Goal: Task Accomplishment & Management: Complete application form

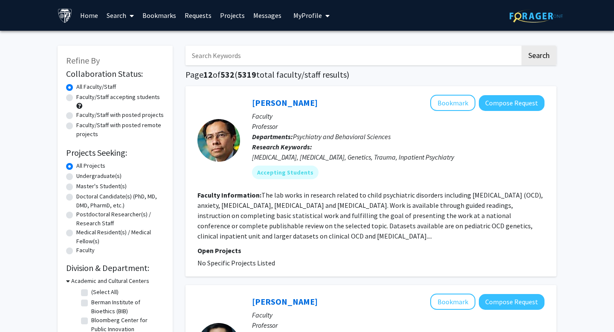
click at [294, 56] on input "Search Keywords" at bounding box center [352, 56] width 335 height 20
click at [222, 55] on input "[PERSON_NAME] [PERSON_NAME]" at bounding box center [352, 56] width 335 height 20
click at [521, 46] on button "Search" at bounding box center [538, 56] width 35 height 20
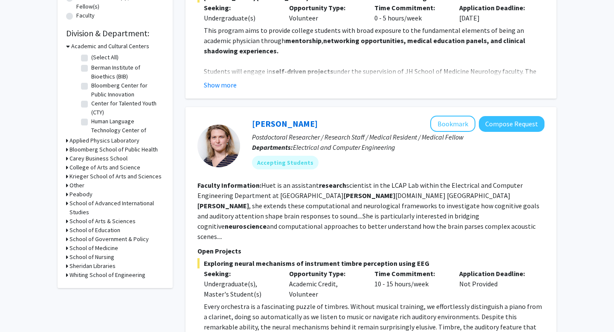
scroll to position [234, 0]
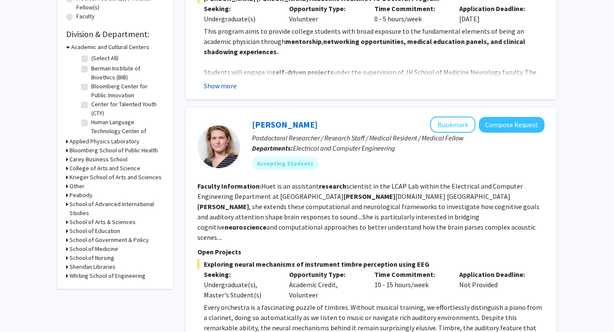
click at [220, 88] on button "Show more" at bounding box center [220, 86] width 33 height 10
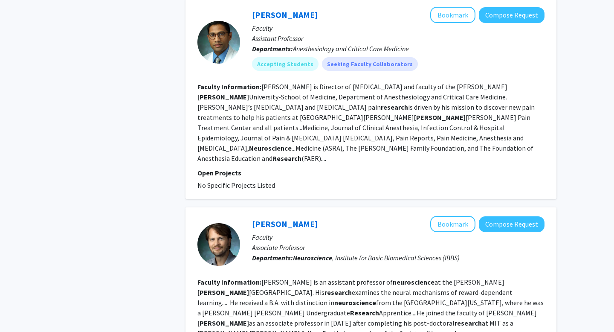
scroll to position [2462, 0]
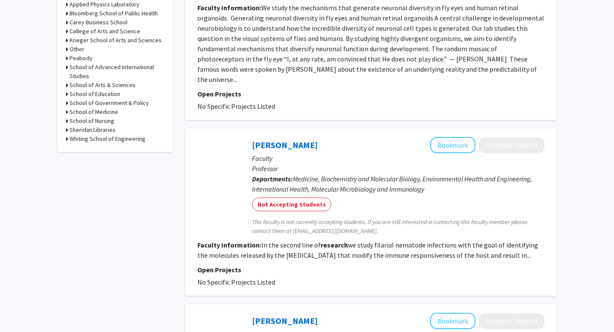
scroll to position [748, 0]
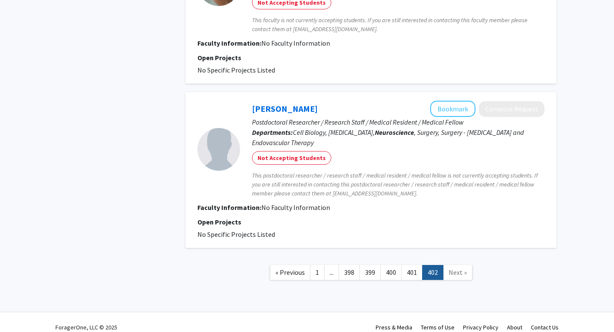
click at [333, 268] on span "..." at bounding box center [332, 272] width 4 height 9
click at [319, 265] on link "1" at bounding box center [317, 272] width 14 height 15
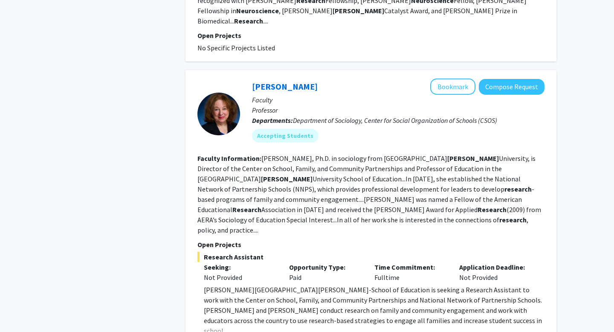
scroll to position [2123, 0]
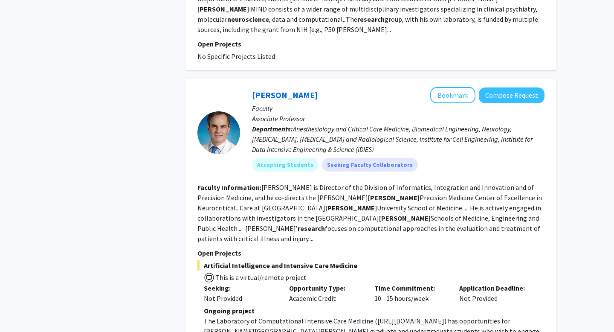
scroll to position [1179, 0]
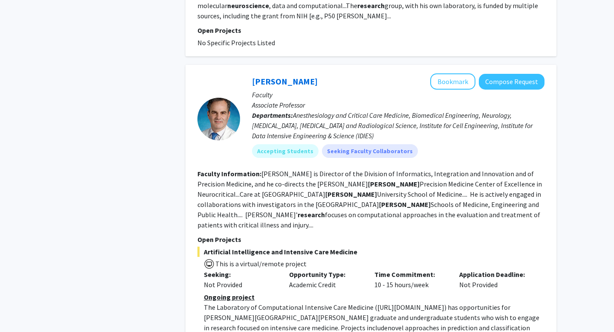
scroll to position [1199, 0]
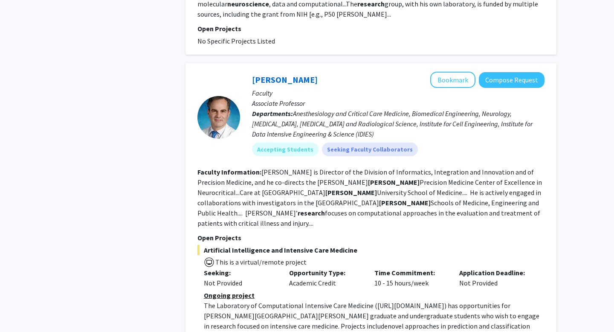
click at [285, 321] on span "novel approaches in prediction and classification using machine learning applie…" at bounding box center [368, 335] width 329 height 29
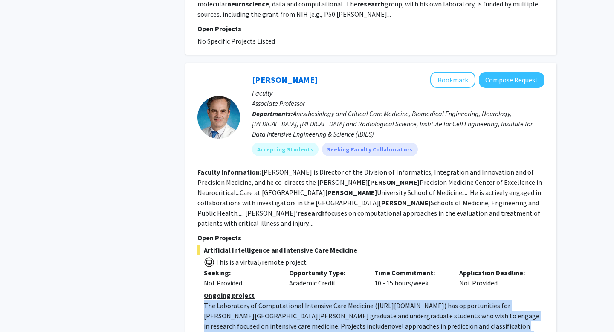
click at [285, 321] on span "novel approaches in prediction and classification using machine learning applie…" at bounding box center [368, 335] width 329 height 29
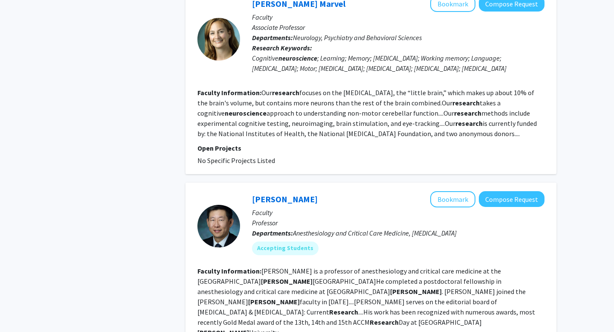
scroll to position [1794, 0]
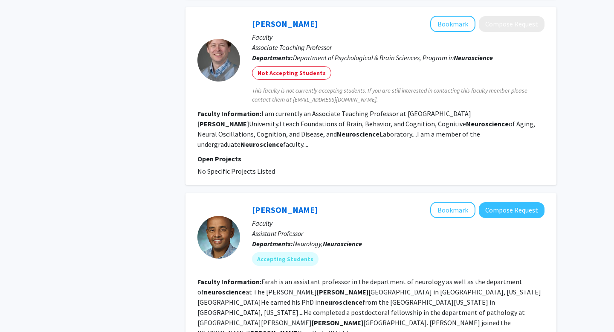
scroll to position [1602, 0]
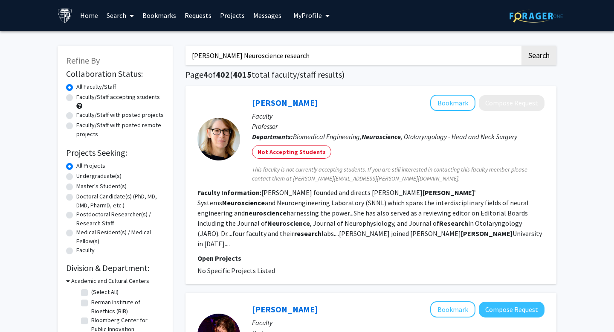
click at [281, 63] on input "Hopkins Neuroscience research" at bounding box center [352, 56] width 335 height 20
type input "Opportunities"
click at [521, 46] on button "Search" at bounding box center [538, 56] width 35 height 20
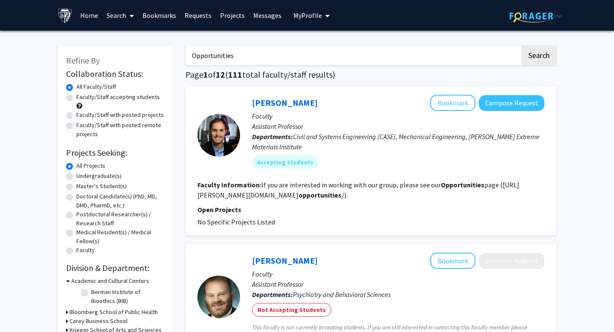
click at [298, 193] on b "opportunities" at bounding box center [319, 195] width 43 height 9
click at [321, 195] on fg-read-more "If you are interested in working with our group, please see our Opportunities p…" at bounding box center [358, 189] width 322 height 19
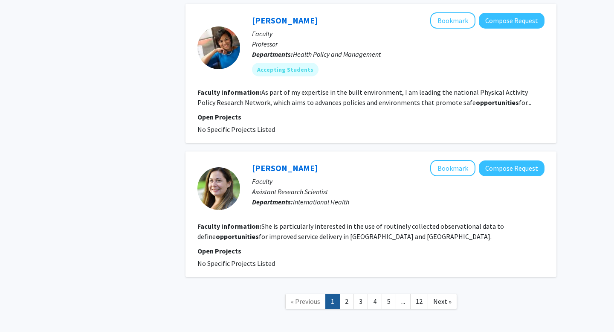
scroll to position [1285, 0]
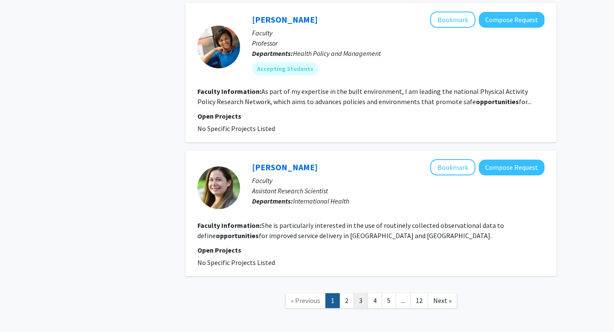
click at [360, 298] on link "3" at bounding box center [360, 300] width 14 height 15
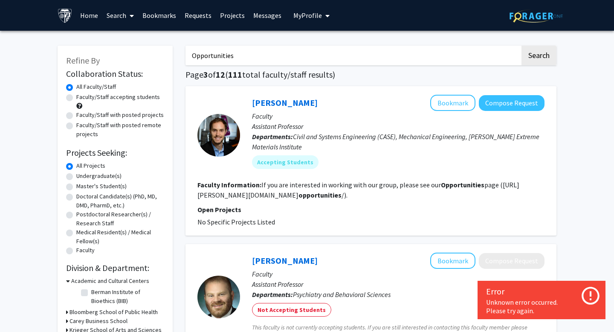
click at [134, 18] on link "Search" at bounding box center [120, 15] width 36 height 30
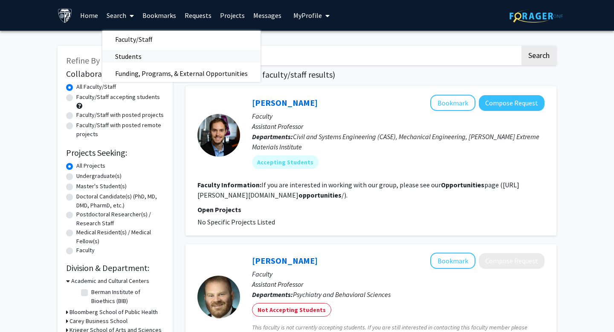
click at [146, 48] on span "Students" at bounding box center [128, 56] width 52 height 17
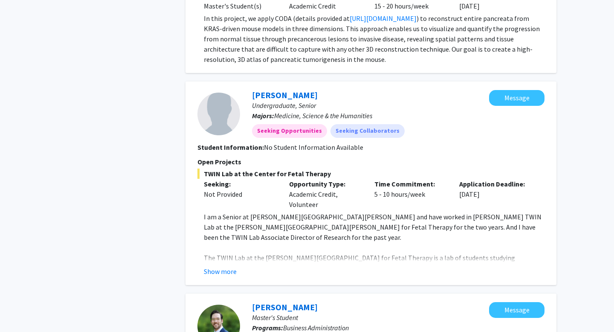
scroll to position [1952, 0]
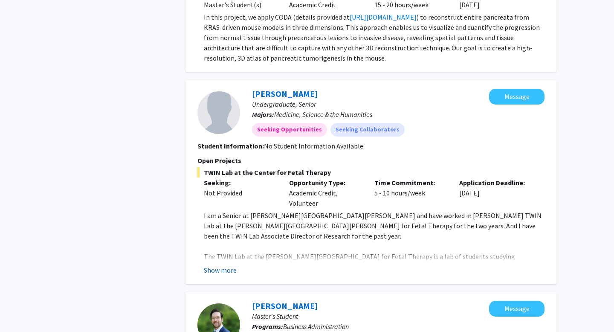
click at [222, 265] on button "Show more" at bounding box center [220, 270] width 33 height 10
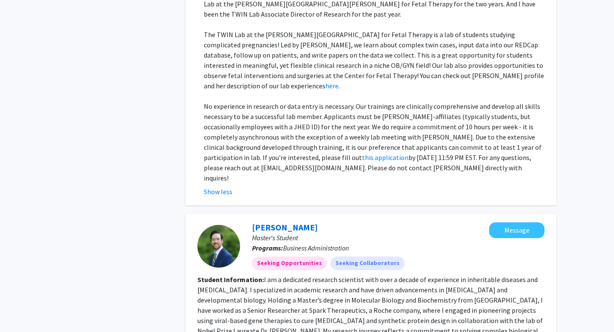
scroll to position [2183, 0]
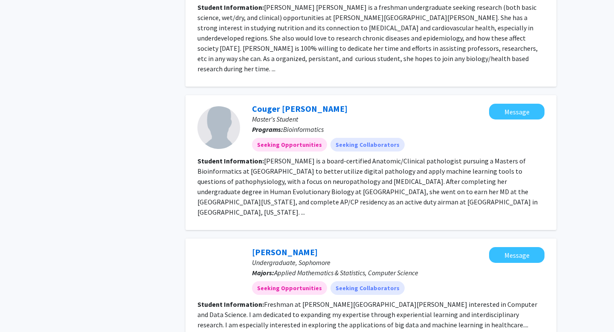
scroll to position [1209, 0]
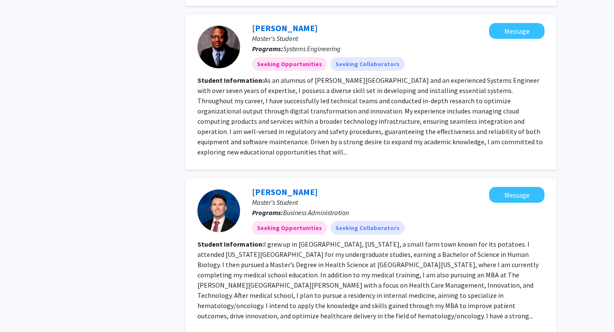
scroll to position [1365, 0]
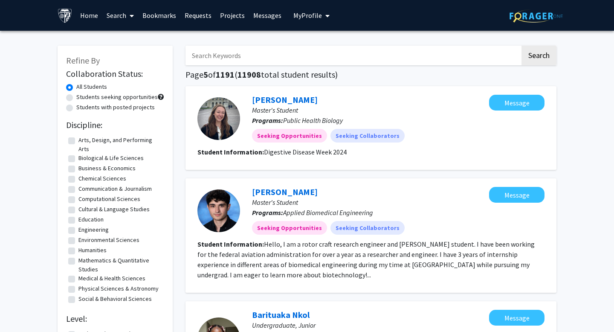
click at [316, 49] on input "Search Keywords" at bounding box center [352, 56] width 335 height 20
click at [521, 46] on button "Search" at bounding box center [538, 56] width 35 height 20
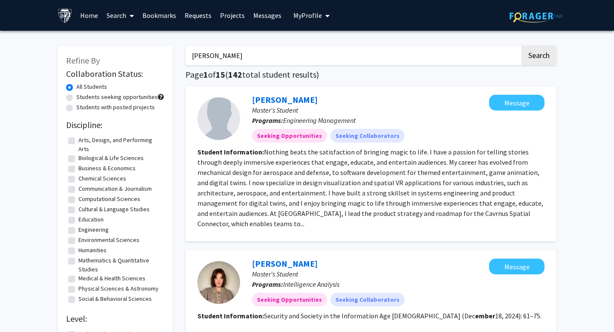
click at [263, 55] on input "Ember simmons" at bounding box center [352, 56] width 335 height 20
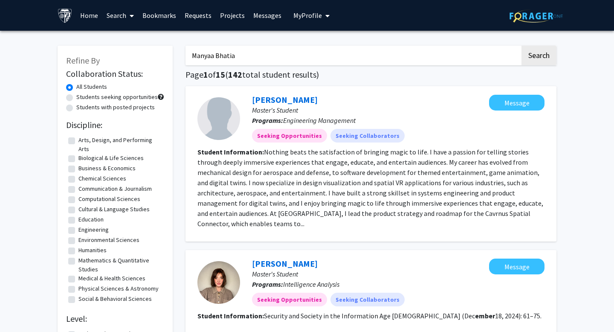
click at [521, 46] on button "Search" at bounding box center [538, 56] width 35 height 20
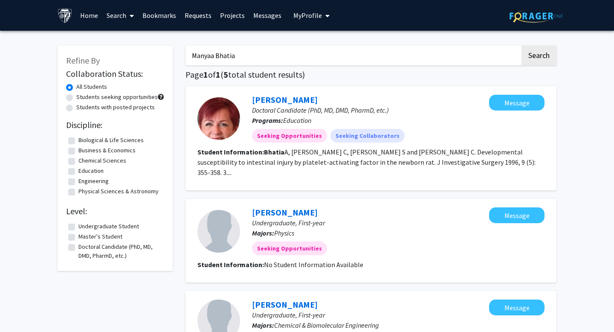
click at [245, 64] on input "Manyaa Bhatia" at bounding box center [352, 56] width 335 height 20
click at [244, 61] on input "Manyaa Bhatia" at bounding box center [352, 56] width 335 height 20
click at [521, 46] on button "Search" at bounding box center [538, 56] width 35 height 20
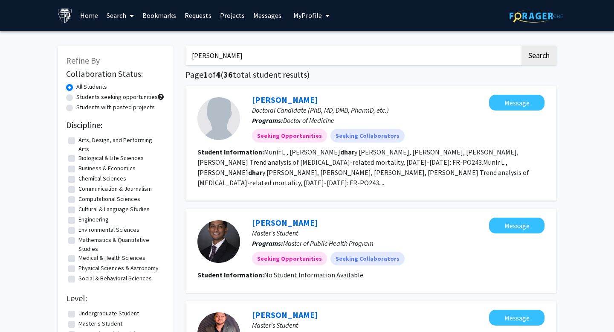
click at [286, 49] on input "[PERSON_NAME]" at bounding box center [352, 56] width 335 height 20
click at [521, 46] on button "Search" at bounding box center [538, 56] width 35 height 20
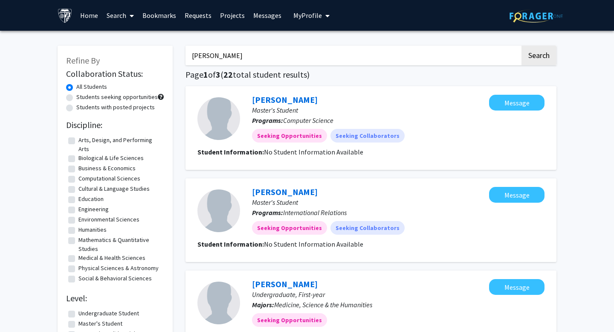
click at [233, 60] on input "arwa maredia" at bounding box center [352, 56] width 335 height 20
type input "hitarthee tank"
click at [521, 46] on button "Search" at bounding box center [538, 56] width 35 height 20
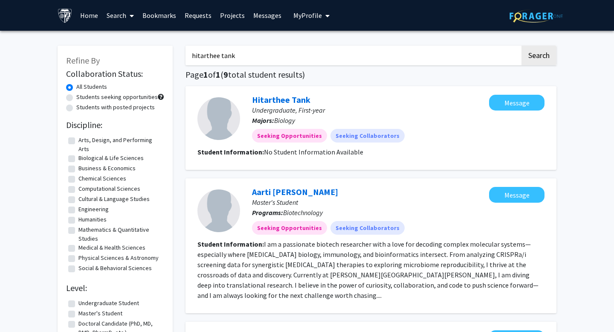
click at [124, 16] on link "Search" at bounding box center [120, 15] width 36 height 30
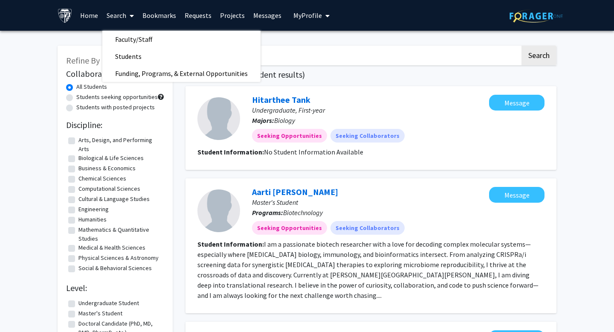
click at [107, 94] on label "Students seeking opportunities" at bounding box center [116, 97] width 81 height 9
click at [82, 94] on input "Students seeking opportunities" at bounding box center [79, 96] width 6 height 6
radio input "true"
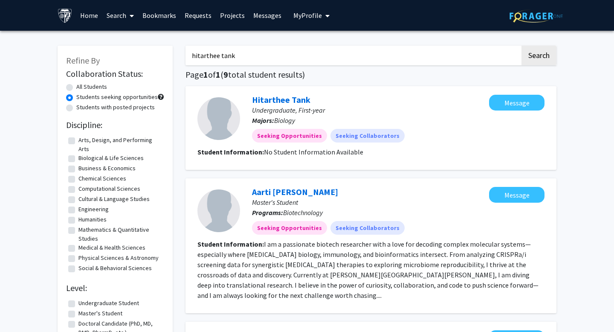
click at [112, 96] on label "Students seeking opportunities" at bounding box center [116, 97] width 81 height 9
click at [82, 96] on input "Students seeking opportunities" at bounding box center [79, 96] width 6 height 6
click at [92, 17] on link "Home" at bounding box center [89, 15] width 26 height 30
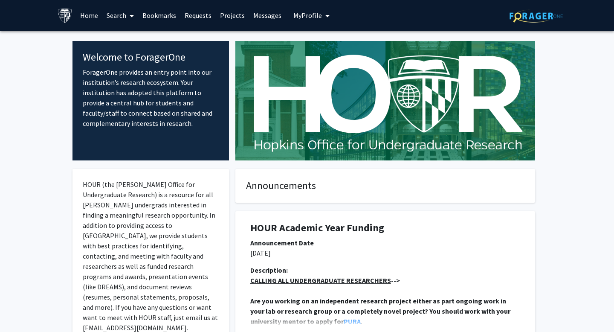
click at [129, 16] on span at bounding box center [130, 16] width 8 height 30
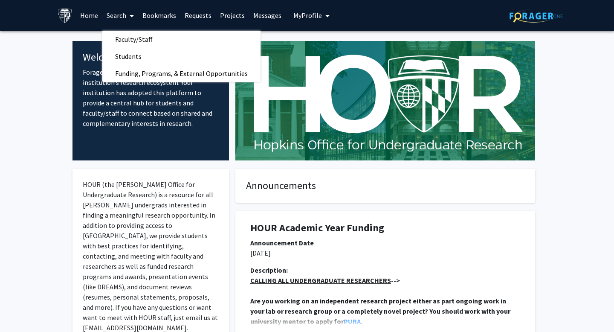
click at [105, 109] on p "ForagerOne provides an entry point into our institution’s research ecosystem. Y…" at bounding box center [151, 97] width 136 height 61
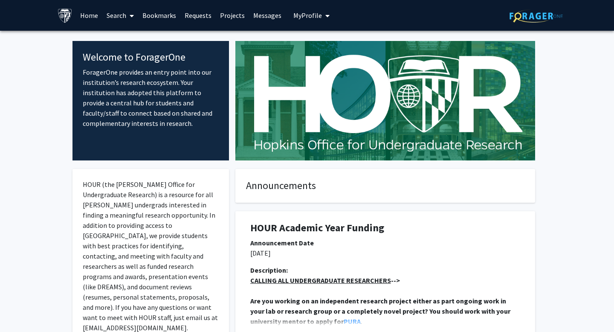
click at [249, 18] on link "Messages" at bounding box center [267, 15] width 37 height 30
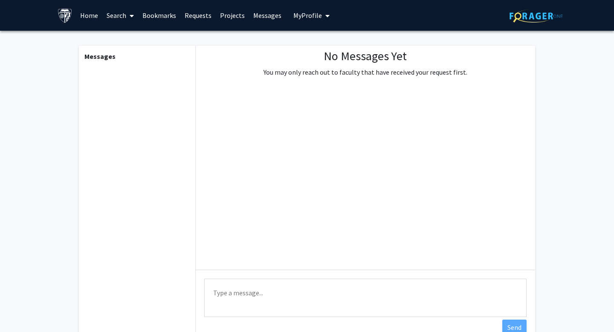
click at [229, 17] on link "Projects" at bounding box center [232, 15] width 33 height 30
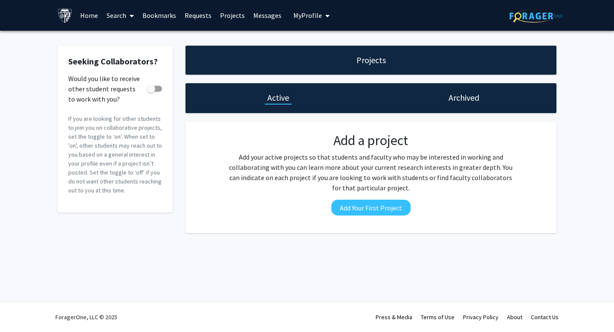
click at [182, 19] on link "Requests" at bounding box center [197, 15] width 35 height 30
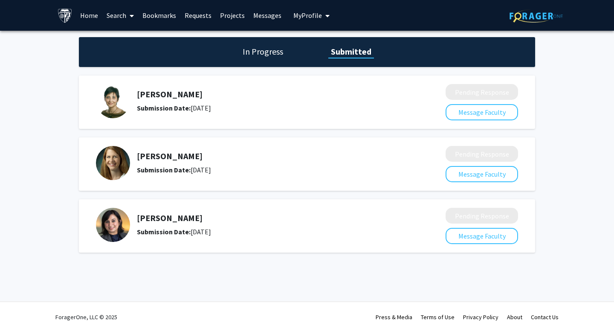
click at [276, 51] on h1 "In Progress" at bounding box center [263, 52] width 46 height 12
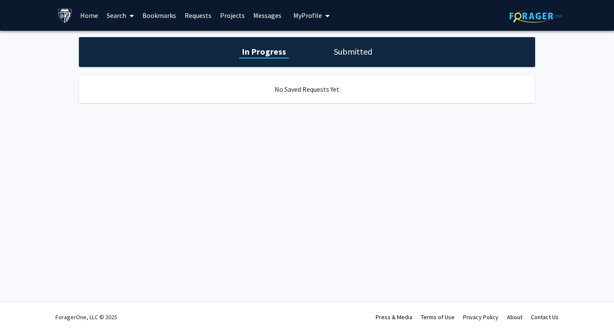
click at [165, 13] on link "Bookmarks" at bounding box center [159, 15] width 42 height 30
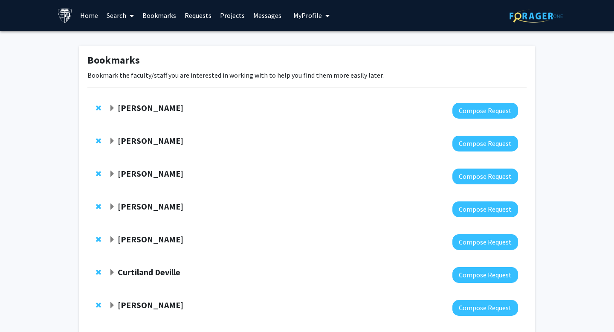
click at [199, 15] on link "Requests" at bounding box center [197, 15] width 35 height 30
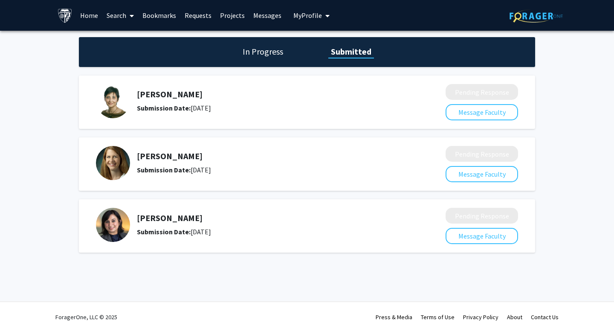
click at [152, 20] on link "Bookmarks" at bounding box center [159, 15] width 42 height 30
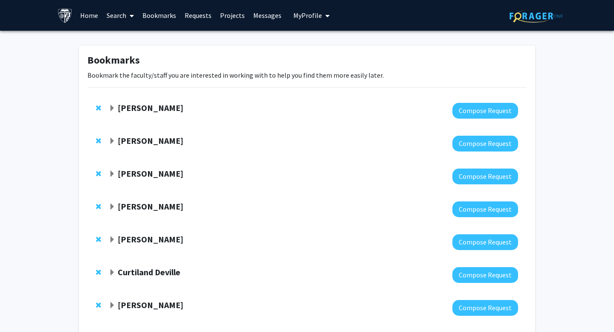
click at [247, 109] on div "Eric Oliver" at bounding box center [201, 108] width 184 height 11
click at [147, 108] on strong "Eric Oliver" at bounding box center [151, 107] width 66 height 11
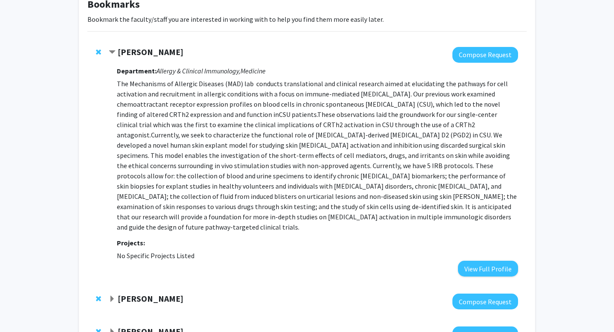
scroll to position [27, 0]
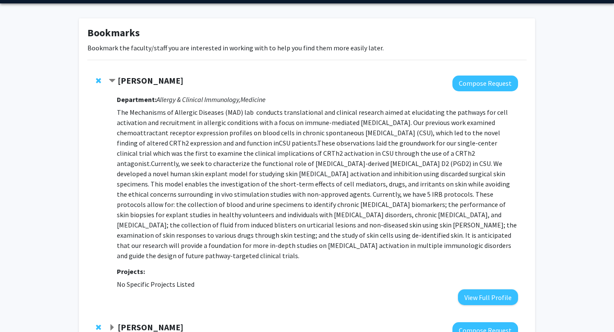
click at [240, 78] on div "Eric Oliver" at bounding box center [201, 80] width 184 height 11
click at [147, 81] on strong "Eric Oliver" at bounding box center [151, 80] width 66 height 11
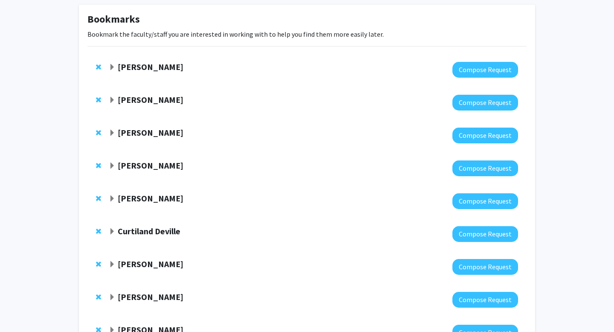
scroll to position [65, 0]
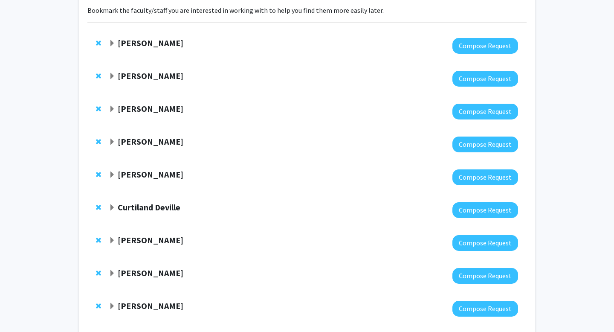
click at [146, 78] on strong "Angela Guarda" at bounding box center [151, 75] width 66 height 11
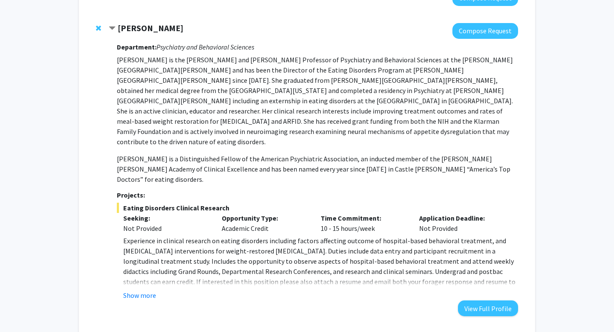
scroll to position [145, 0]
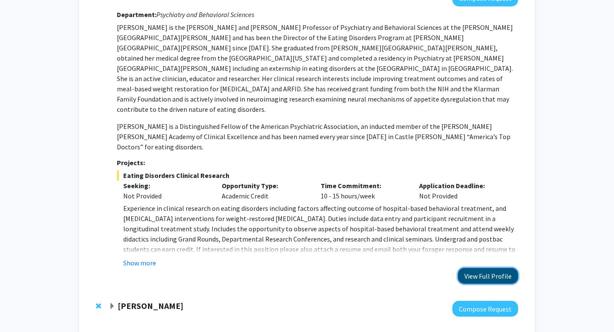
click at [477, 268] on button "View Full Profile" at bounding box center [488, 276] width 60 height 16
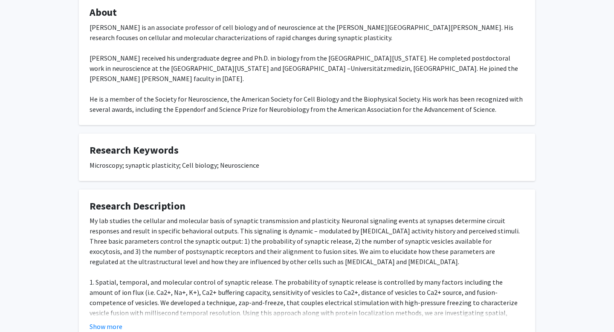
scroll to position [212, 0]
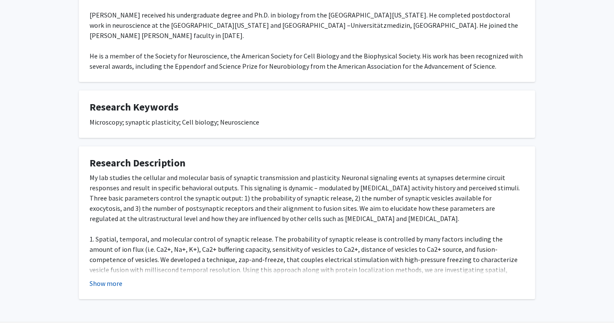
click at [102, 278] on button "Show more" at bounding box center [106, 283] width 33 height 10
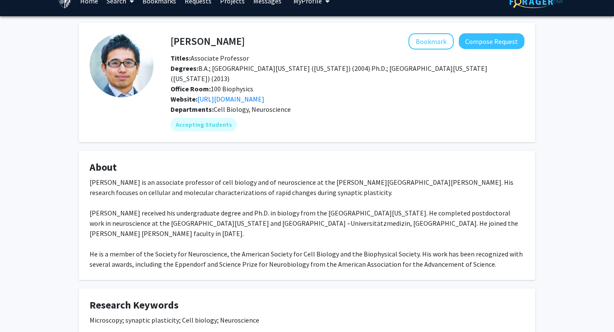
scroll to position [0, 0]
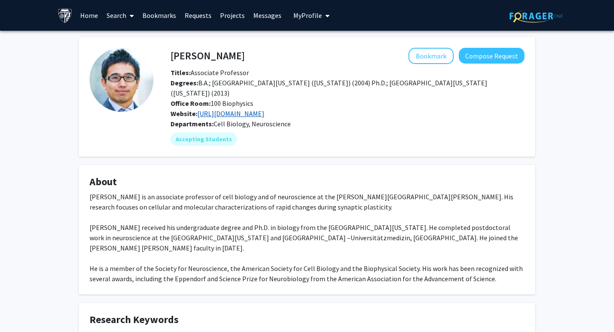
click at [247, 109] on link "http://cellbio.jhmi.edu/people/faculty/shigeki-watanabe-phd" at bounding box center [230, 113] width 67 height 9
click at [202, 60] on h4 "Shigeki Watanabe" at bounding box center [208, 56] width 74 height 16
copy h4 "Shigeki Watanabe"
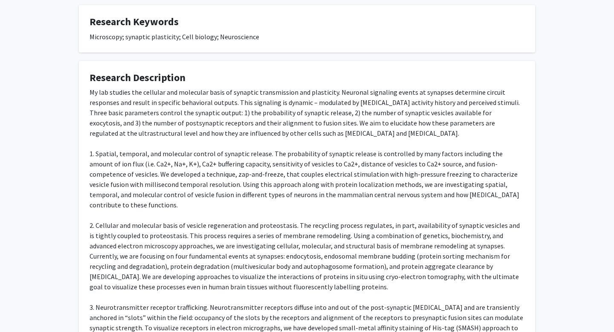
scroll to position [314, 0]
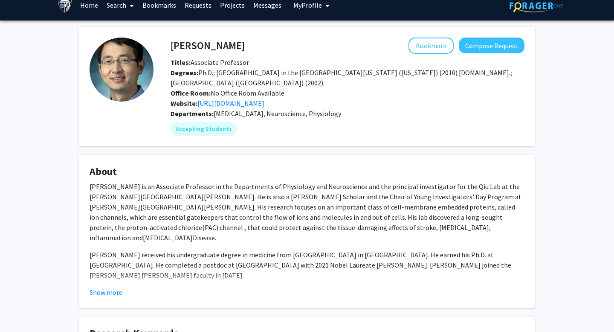
scroll to position [12, 0]
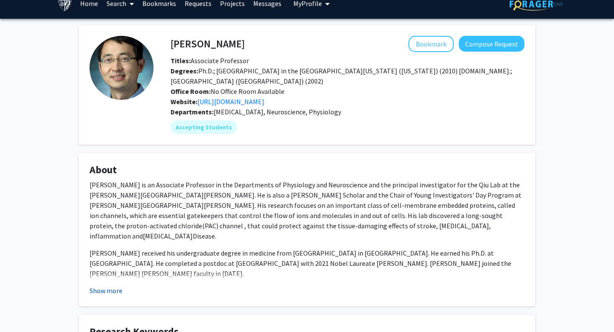
click at [98, 285] on button "Show more" at bounding box center [106, 290] width 33 height 10
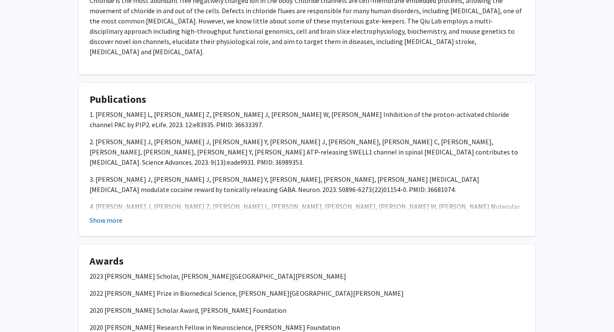
scroll to position [566, 0]
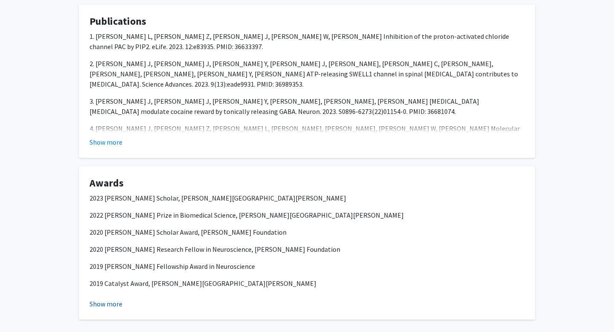
click at [98, 298] on button "Show more" at bounding box center [106, 303] width 33 height 10
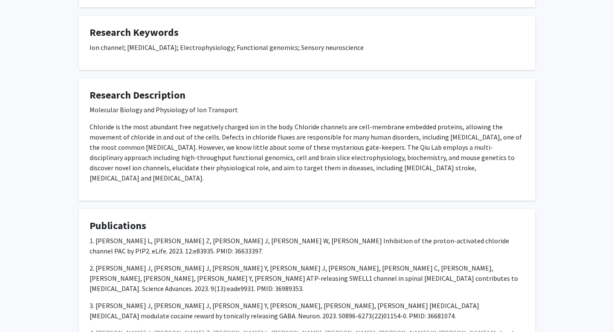
scroll to position [361, 0]
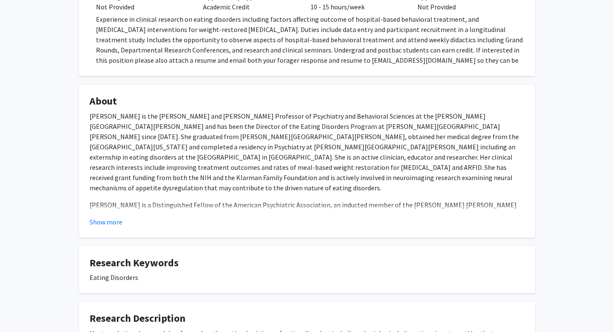
scroll to position [234, 0]
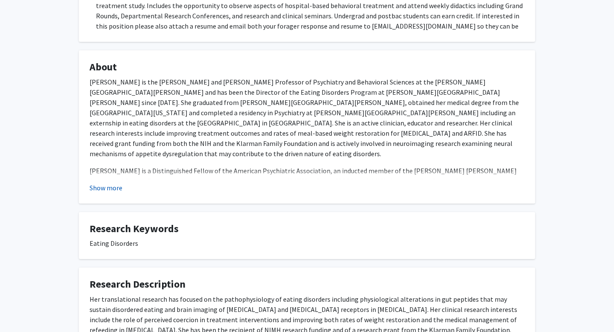
click at [97, 186] on button "Show more" at bounding box center [106, 187] width 33 height 10
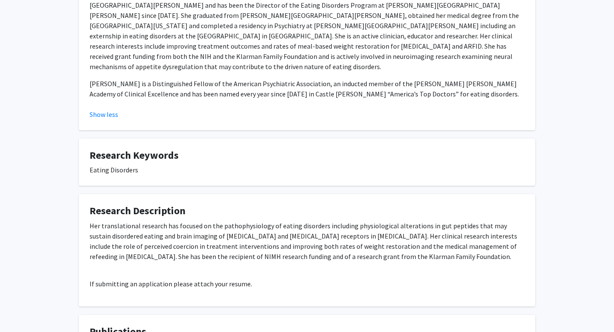
scroll to position [401, 0]
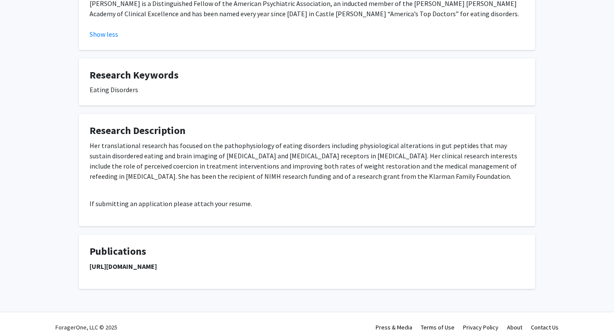
click at [157, 262] on strong "https://pubmed.ncbi.nlm.nih.gov/?term=guarda+as&sort=date" at bounding box center [123, 266] width 67 height 9
copy strong "https://pubmed.ncbi.nlm.nih.gov/?term=guarda+as&sort=date"
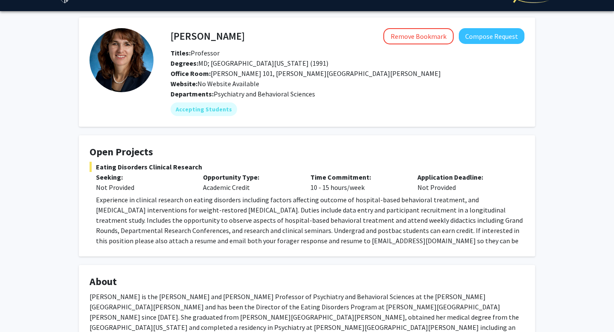
scroll to position [0, 0]
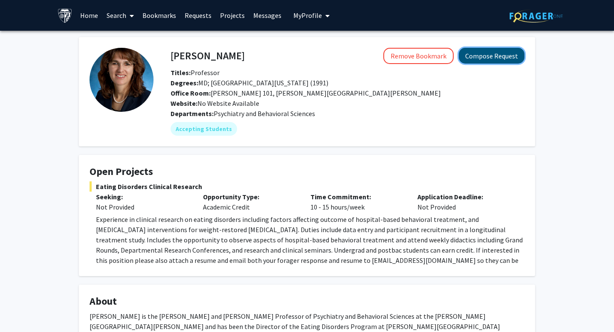
click at [488, 53] on button "Compose Request" at bounding box center [492, 56] width 66 height 16
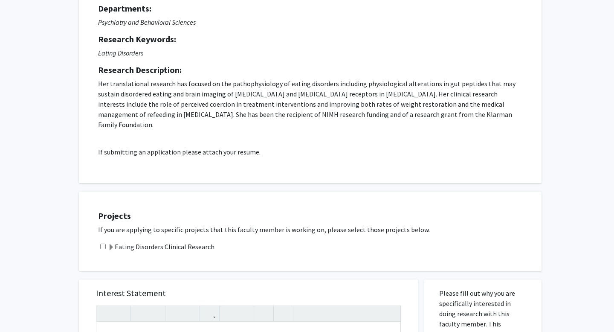
scroll to position [192, 0]
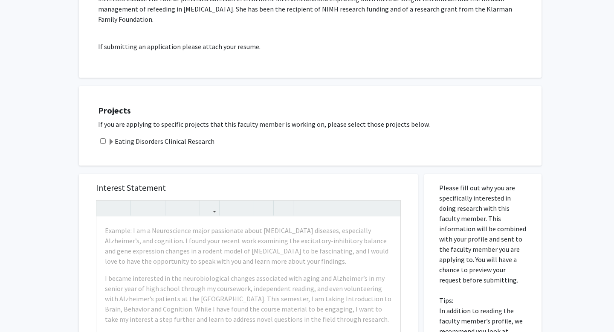
click at [191, 136] on label "Eating Disorders Clinical Research" at bounding box center [161, 141] width 107 height 10
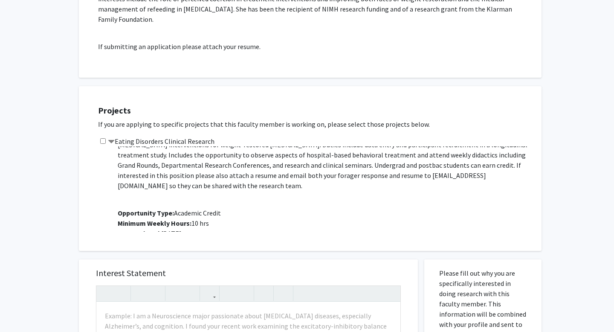
scroll to position [0, 0]
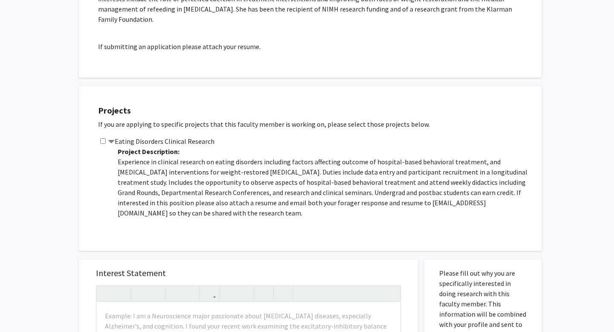
click at [171, 136] on label "Eating Disorders Clinical Research" at bounding box center [161, 141] width 107 height 10
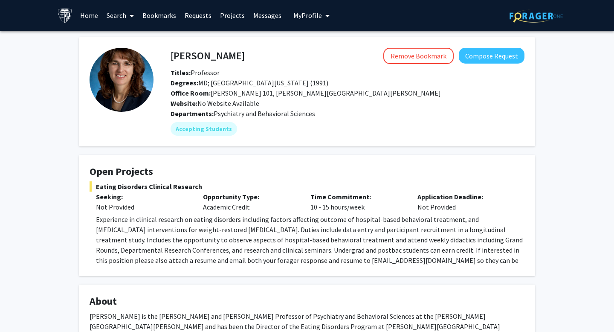
click at [210, 57] on h4 "Angela Guarda" at bounding box center [208, 56] width 74 height 16
copy h4 "Angela Guarda"
click at [272, 81] on span "Degrees: MD; University of Maryland School of Medicine (1991)" at bounding box center [250, 82] width 158 height 9
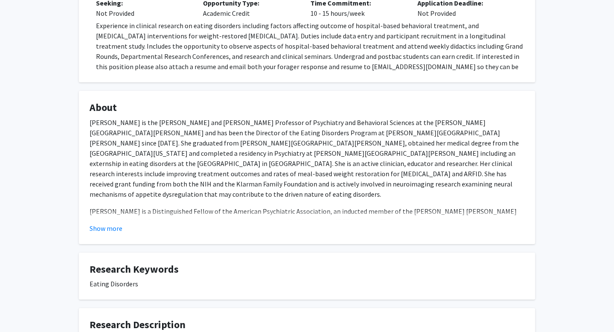
scroll to position [191, 0]
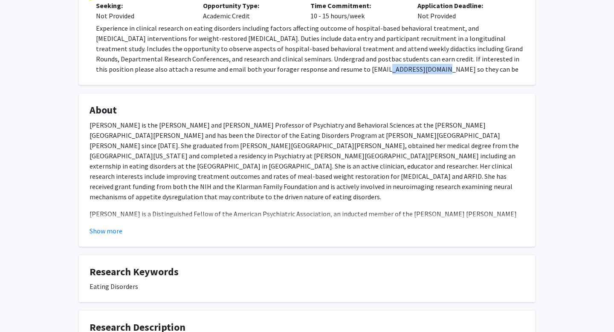
drag, startPoint x: 293, startPoint y: 71, endPoint x: 347, endPoint y: 71, distance: 53.3
click at [347, 70] on span "Experience in clinical research on eating disorders including factors affecting…" at bounding box center [309, 54] width 427 height 60
copy span "aguarda@jhmi.edu"
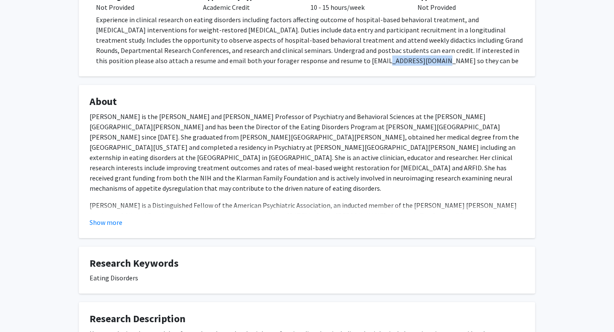
scroll to position [208, 0]
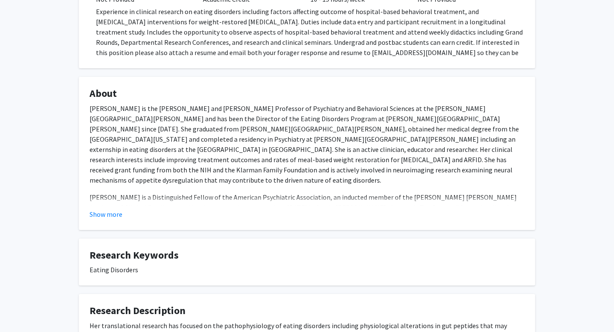
click at [109, 220] on fg-card "About Dr. Guarda is the Stephen and Jean Robinson Professor of Psychiatry and B…" at bounding box center [307, 153] width 456 height 153
click at [109, 210] on button "Show more" at bounding box center [106, 214] width 33 height 10
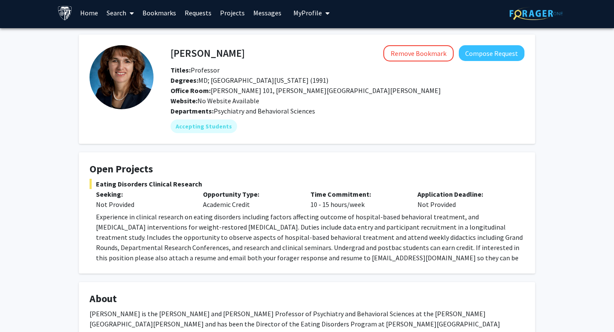
scroll to position [0, 0]
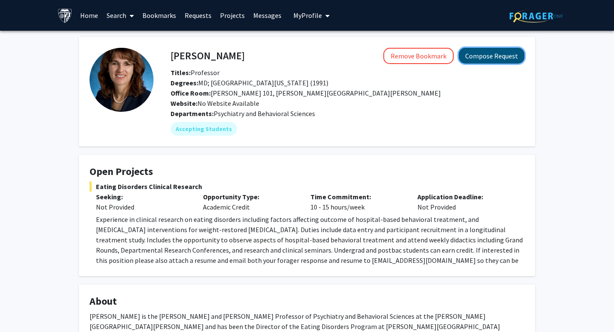
click at [485, 58] on button "Compose Request" at bounding box center [492, 56] width 66 height 16
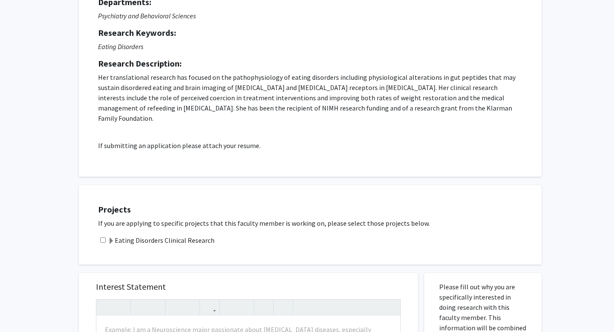
scroll to position [95, 0]
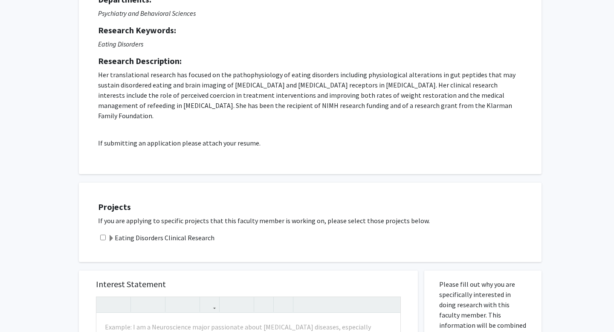
click at [105, 234] on input "checkbox" at bounding box center [103, 237] width 6 height 6
checkbox input "true"
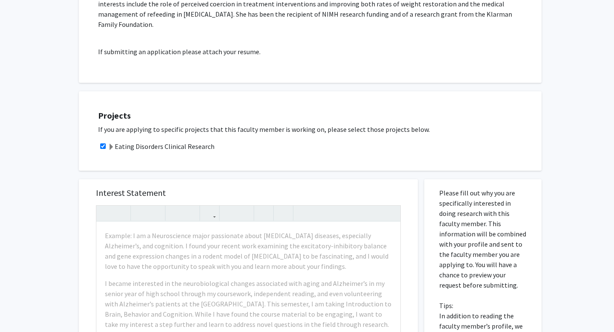
scroll to position [236, 0]
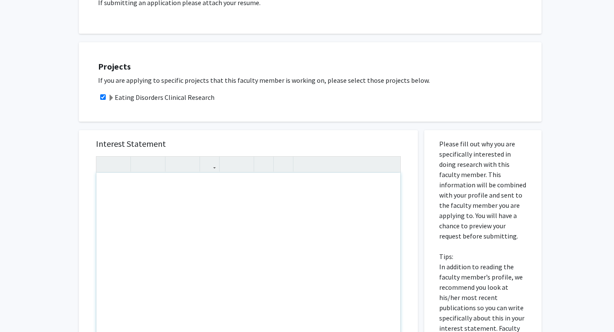
click at [203, 185] on div "Note to users with screen readers: Please press Alt+0 or Option+0 to deactivate…" at bounding box center [248, 270] width 304 height 195
paste div "Note to users with screen readers: Please press Alt+0 or Option+0 to deactivate…"
type textarea "<p>Hi Dr. Guarda,&nbsp; </p> <p>I hope you are doing well. My name is Hridi Dha…"
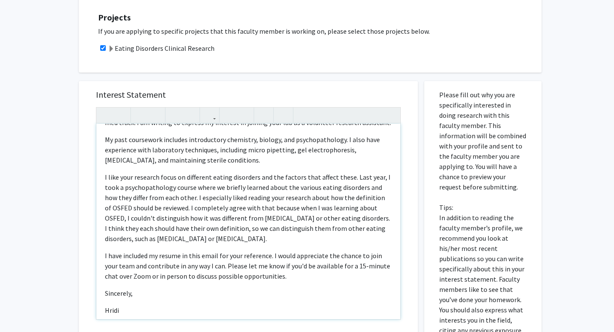
scroll to position [64, 0]
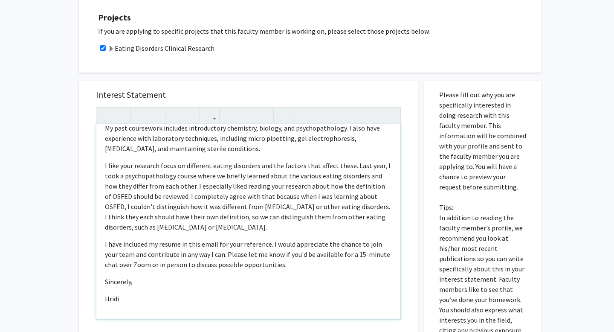
click at [249, 169] on p "I like your research focus on different eating disorders and the factors that a…" at bounding box center [248, 196] width 287 height 72
click at [208, 276] on p "Sincerely," at bounding box center [248, 281] width 287 height 10
click at [212, 108] on icon "button" at bounding box center [209, 115] width 7 height 14
click at [96, 263] on div "Hi Dr. Guarda,   I hope you are doing well. My name is Hridi Dhar, and I am a…" at bounding box center [248, 221] width 304 height 195
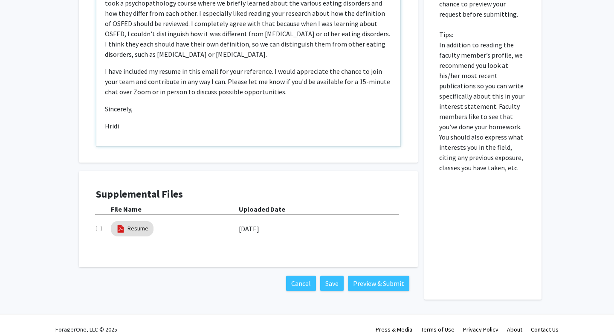
scroll to position [460, 0]
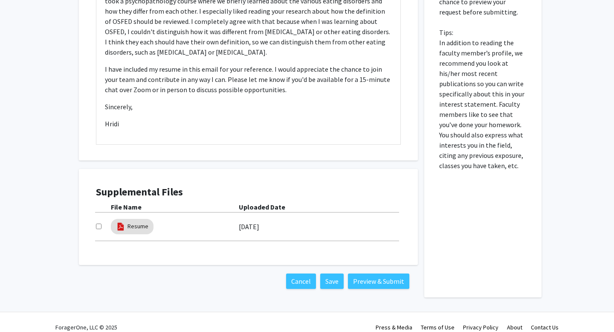
click at [97, 221] on div at bounding box center [103, 226] width 15 height 10
click at [99, 223] on input "checkbox" at bounding box center [99, 226] width 6 height 6
checkbox input "true"
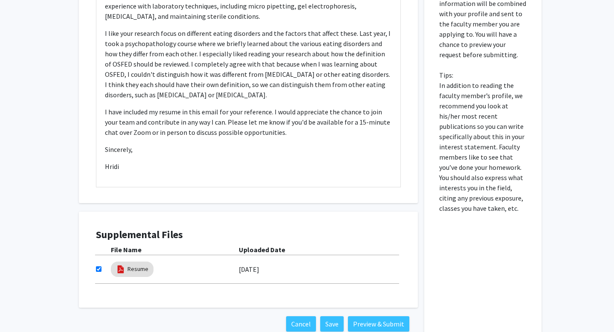
scroll to position [425, 0]
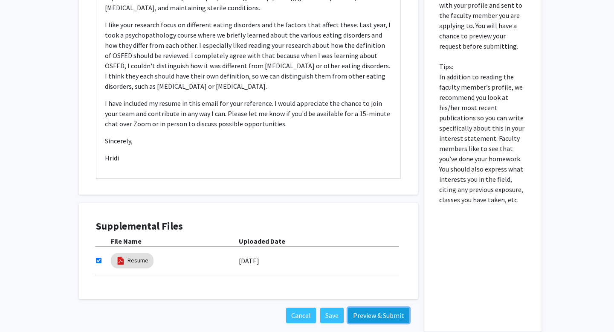
click at [368, 307] on button "Preview & Submit" at bounding box center [378, 314] width 61 height 15
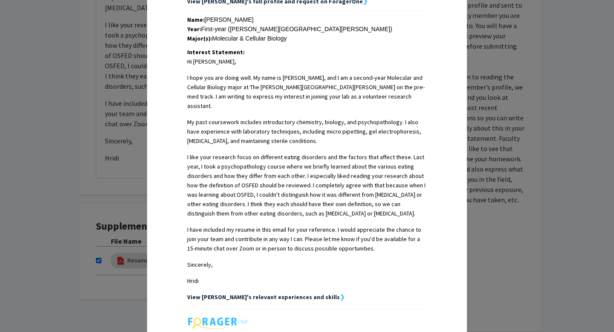
scroll to position [276, 0]
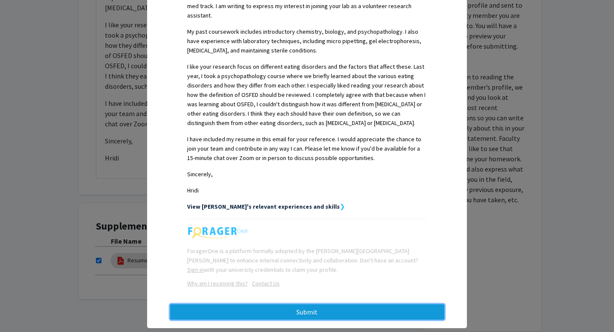
click at [322, 304] on button "Submit" at bounding box center [307, 311] width 274 height 15
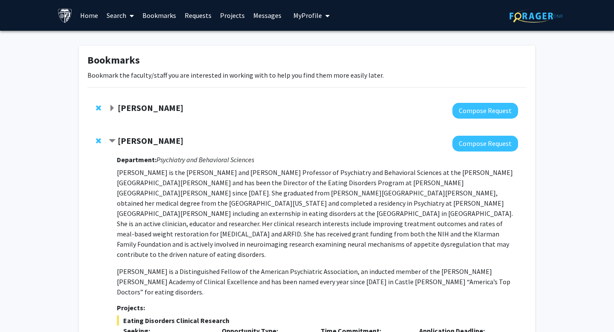
click at [157, 135] on strong "[PERSON_NAME]" at bounding box center [151, 140] width 66 height 11
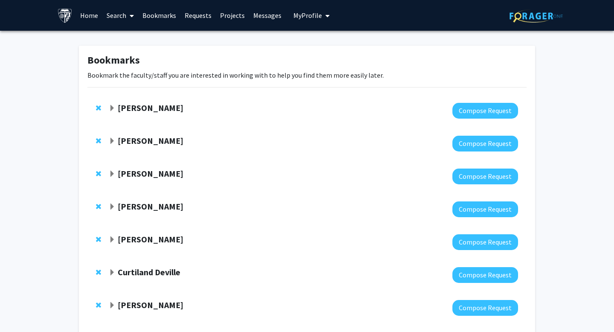
click at [95, 139] on div "[PERSON_NAME] Compose Request" at bounding box center [306, 143] width 439 height 33
click at [96, 136] on div at bounding box center [100, 141] width 9 height 10
click at [98, 141] on span "Remove Angela Guarda from bookmarks" at bounding box center [98, 140] width 5 height 7
click at [130, 144] on strong "[PERSON_NAME]" at bounding box center [151, 140] width 66 height 11
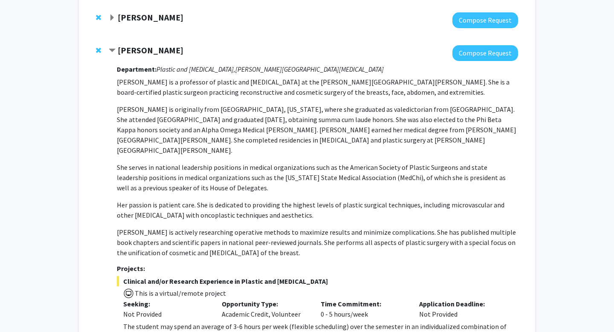
scroll to position [89, 0]
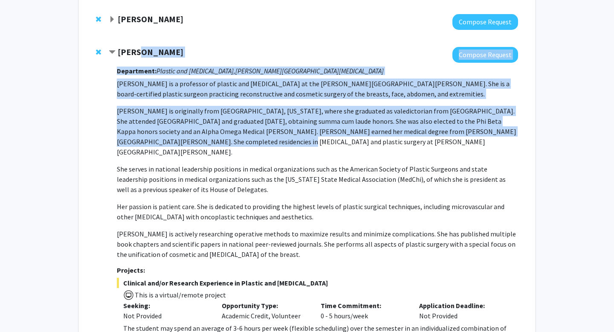
drag, startPoint x: 141, startPoint y: 53, endPoint x: 225, endPoint y: 178, distance: 151.1
click at [225, 178] on div "[PERSON_NAME] Compose Request Department: Plastic and [MEDICAL_DATA], [PERSON_N…" at bounding box center [313, 213] width 409 height 333
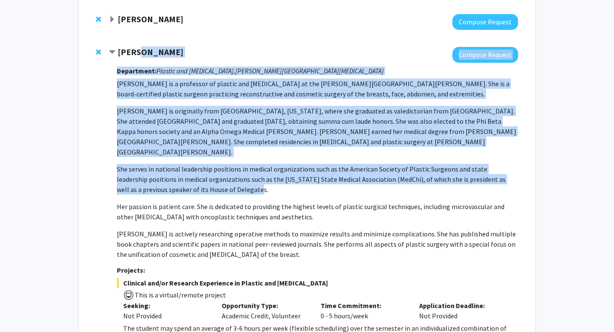
click at [225, 178] on p "She serves in national leadership positions in medical organizations such as th…" at bounding box center [317, 179] width 401 height 31
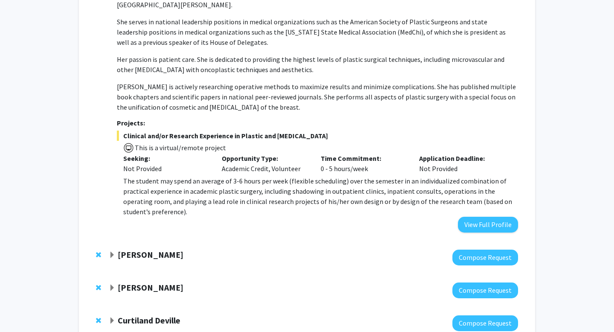
scroll to position [243, 0]
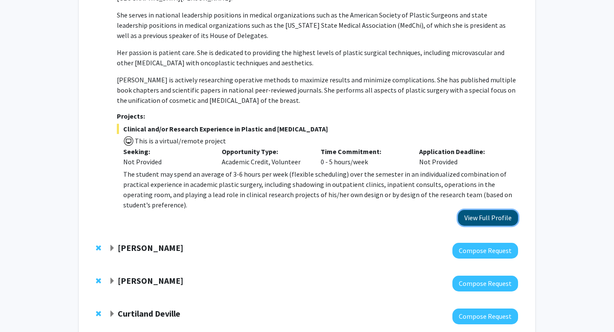
click at [475, 210] on button "View Full Profile" at bounding box center [488, 218] width 60 height 16
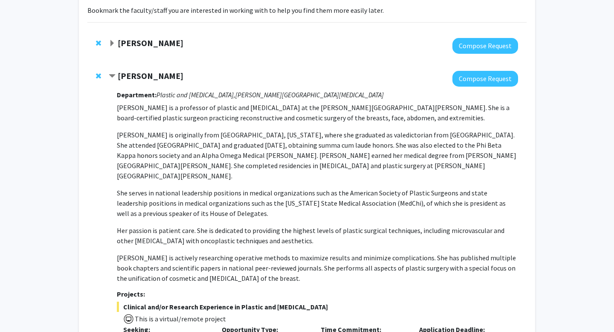
scroll to position [22, 0]
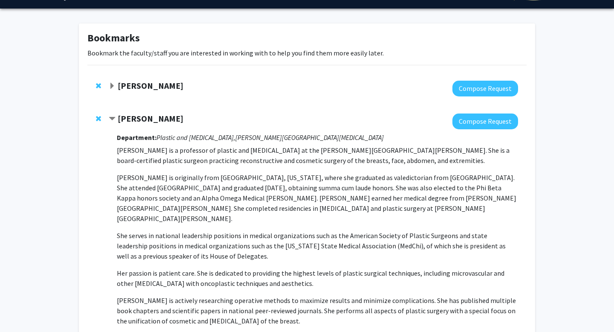
click at [171, 118] on strong "[PERSON_NAME]" at bounding box center [151, 118] width 66 height 11
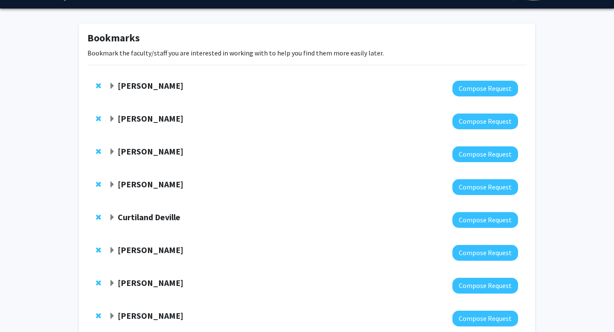
scroll to position [31, 0]
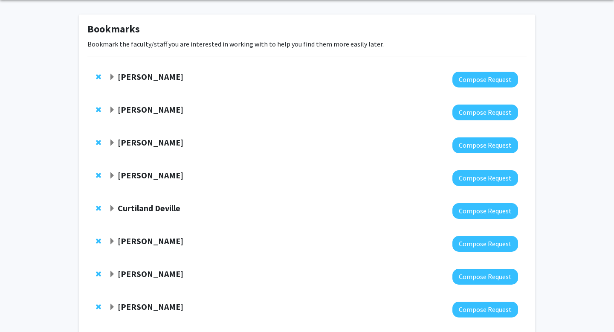
click at [101, 142] on div at bounding box center [100, 142] width 9 height 10
click at [99, 142] on span "Remove Emily Johnson from bookmarks" at bounding box center [98, 142] width 5 height 7
click at [136, 145] on strong "[PERSON_NAME]" at bounding box center [151, 142] width 66 height 11
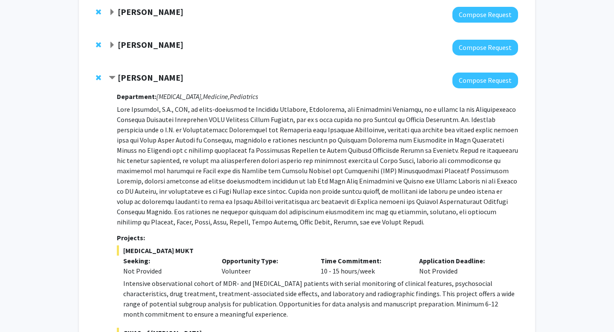
scroll to position [83, 0]
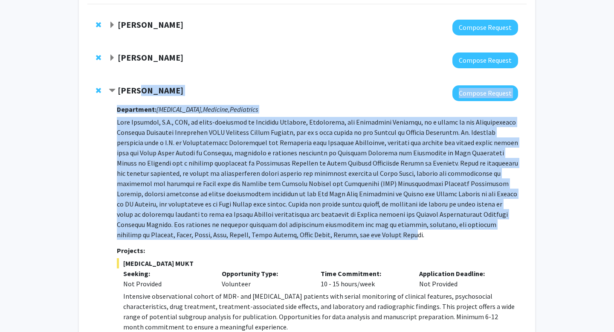
drag, startPoint x: 134, startPoint y: 88, endPoint x: 221, endPoint y: 236, distance: 171.8
click at [221, 236] on div "[PERSON_NAME] Compose Request Department: [MEDICAL_DATA], Medicine, Pediatrics …" at bounding box center [313, 316] width 409 height 463
click at [223, 238] on p at bounding box center [317, 178] width 401 height 123
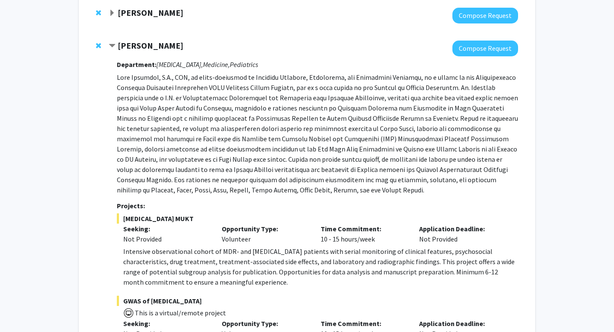
scroll to position [113, 0]
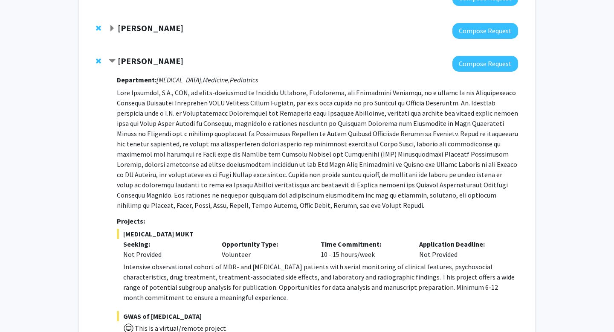
click at [156, 60] on strong "[PERSON_NAME]" at bounding box center [151, 60] width 66 height 11
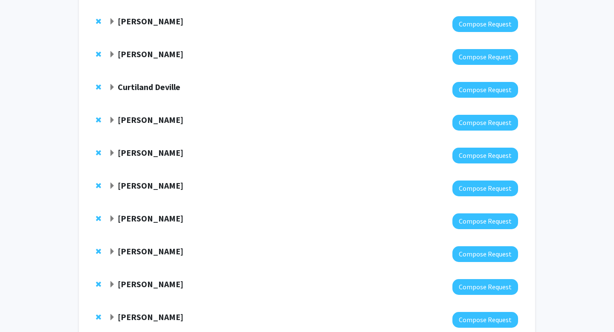
scroll to position [127, 0]
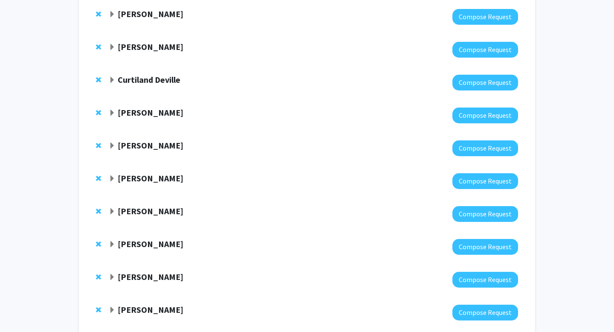
click at [159, 84] on strong "Curtiland Deville" at bounding box center [149, 79] width 63 height 11
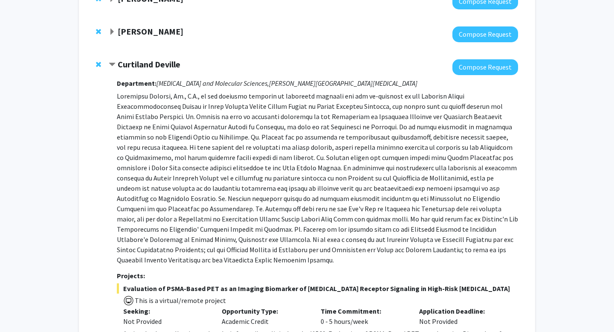
scroll to position [142, 0]
click at [155, 60] on strong "Curtiland Deville" at bounding box center [149, 63] width 63 height 11
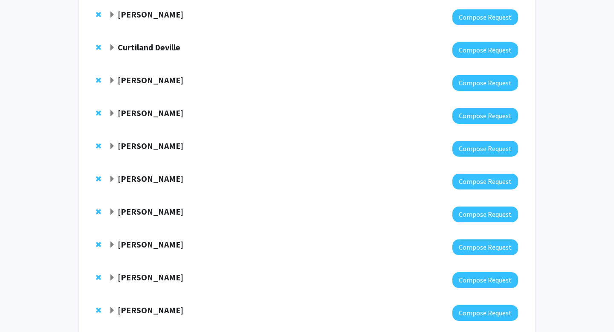
scroll to position [159, 0]
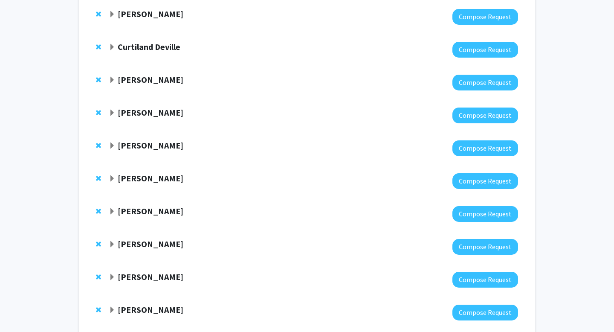
click at [145, 81] on strong "[PERSON_NAME]" at bounding box center [151, 79] width 66 height 11
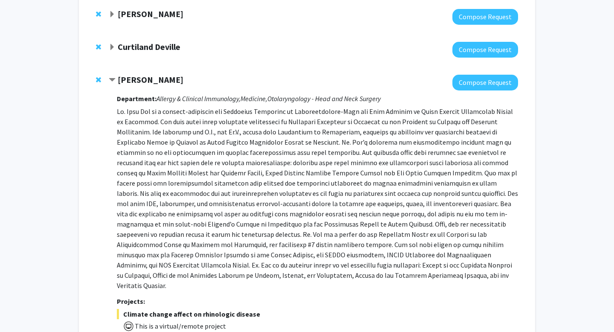
click at [145, 81] on strong "[PERSON_NAME]" at bounding box center [151, 79] width 66 height 11
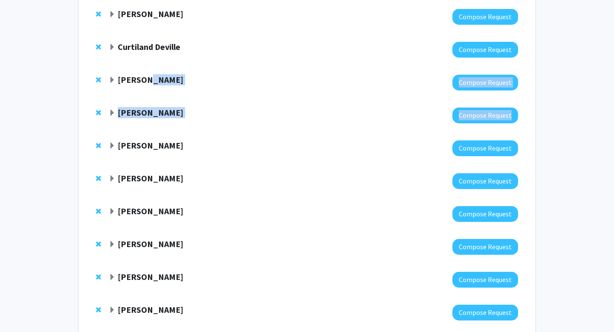
drag, startPoint x: 145, startPoint y: 81, endPoint x: 153, endPoint y: 119, distance: 38.8
click at [154, 119] on div "[PERSON_NAME] Compose Request [PERSON_NAME] Compose Request [PERSON_NAME] Compo…" at bounding box center [307, 312] width 452 height 755
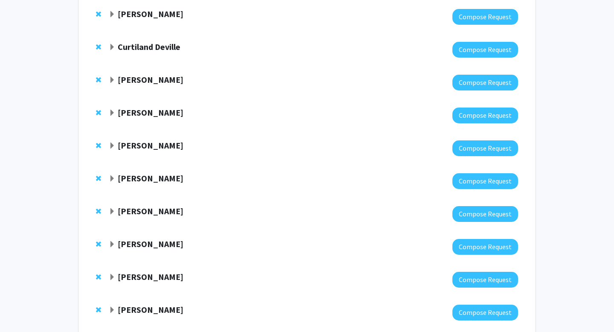
click at [58, 132] on div "Bookmarks Bookmark the faculty/staff you are interested in working with to help…" at bounding box center [307, 294] width 614 height 846
click at [172, 109] on div "[PERSON_NAME]" at bounding box center [201, 112] width 184 height 11
click at [161, 115] on strong "[PERSON_NAME]" at bounding box center [151, 112] width 66 height 11
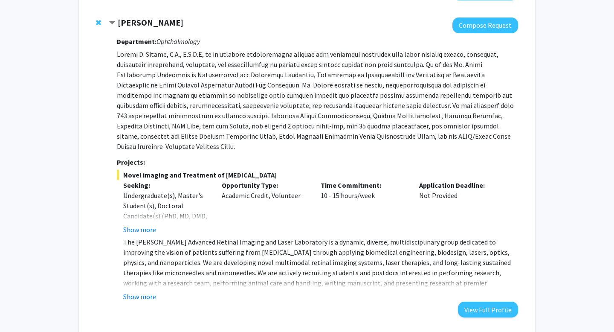
scroll to position [251, 0]
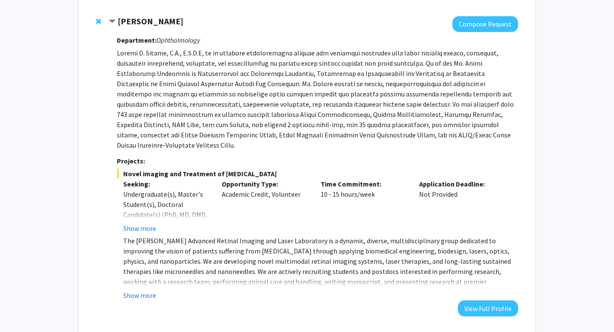
click at [148, 24] on strong "[PERSON_NAME]" at bounding box center [151, 21] width 66 height 11
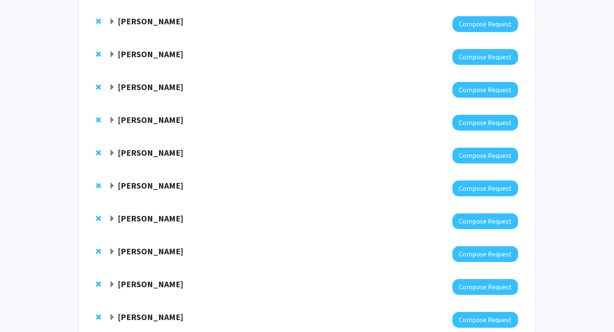
click at [156, 60] on div at bounding box center [313, 57] width 409 height 16
click at [156, 56] on strong "[PERSON_NAME]" at bounding box center [151, 54] width 66 height 11
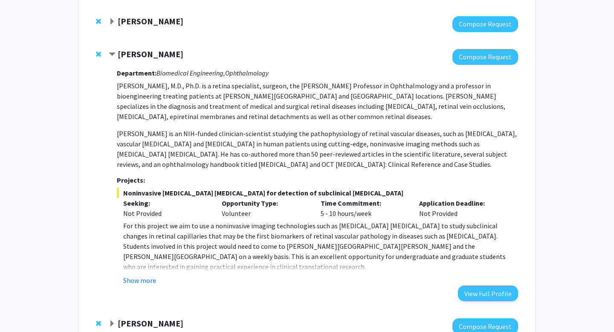
click at [152, 57] on strong "[PERSON_NAME]" at bounding box center [151, 54] width 66 height 11
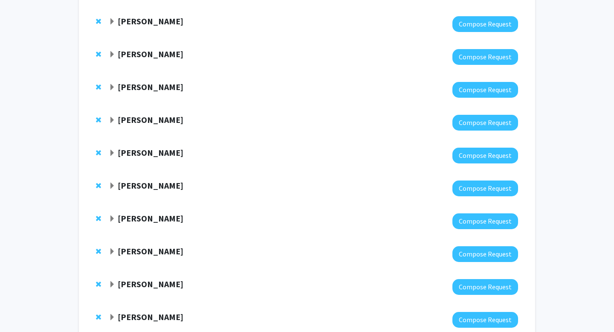
click at [154, 92] on strong "[PERSON_NAME]" at bounding box center [151, 86] width 66 height 11
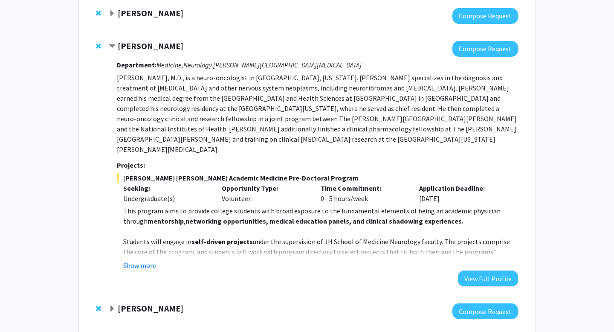
scroll to position [294, 0]
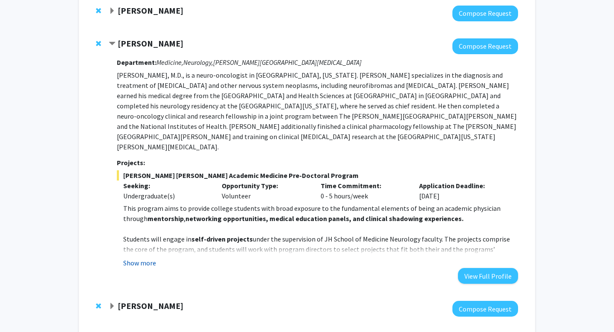
click at [145, 257] on button "Show more" at bounding box center [139, 262] width 33 height 10
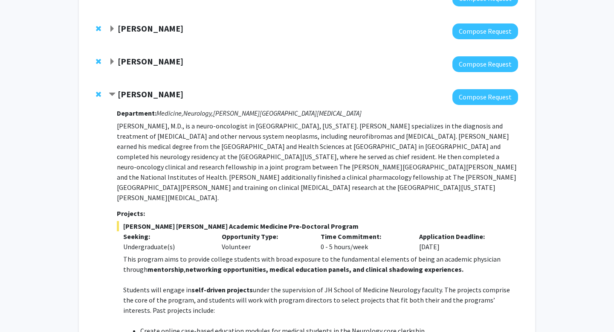
scroll to position [219, 0]
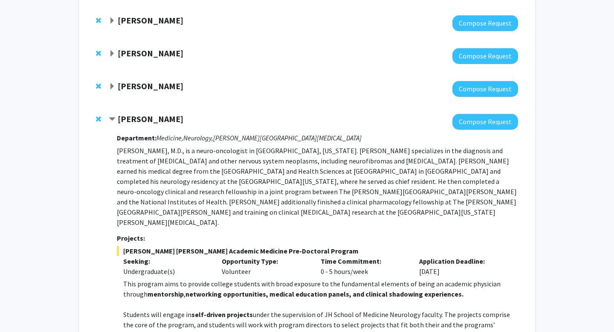
click at [152, 122] on strong "[PERSON_NAME]" at bounding box center [151, 118] width 66 height 11
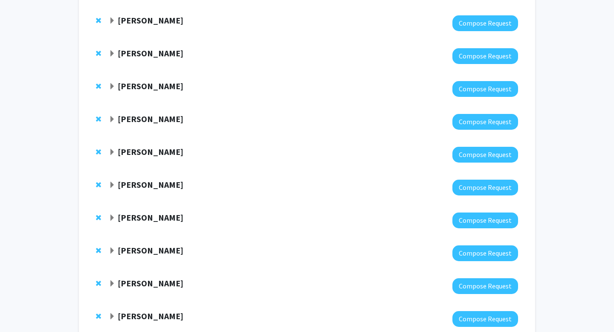
click at [152, 122] on strong "[PERSON_NAME]" at bounding box center [151, 118] width 66 height 11
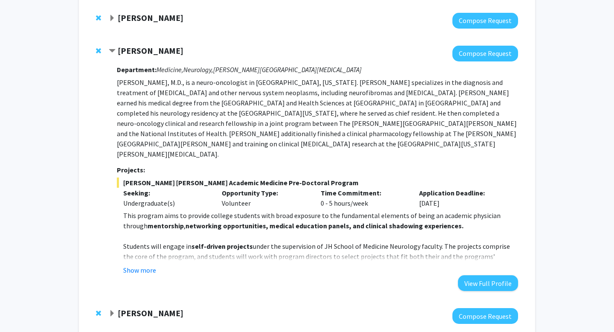
scroll to position [293, 0]
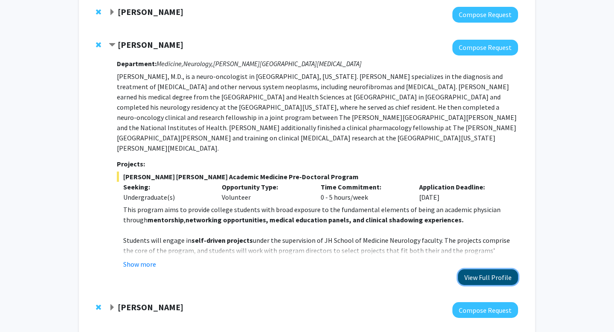
click at [479, 269] on button "View Full Profile" at bounding box center [488, 277] width 60 height 16
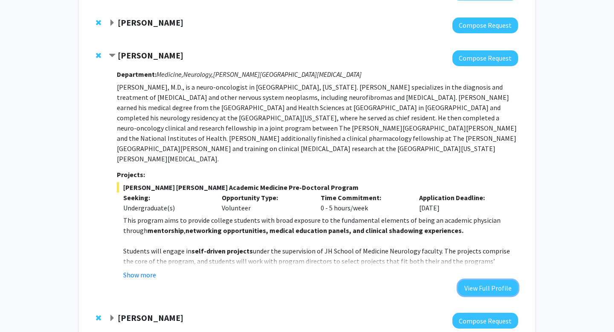
scroll to position [281, 0]
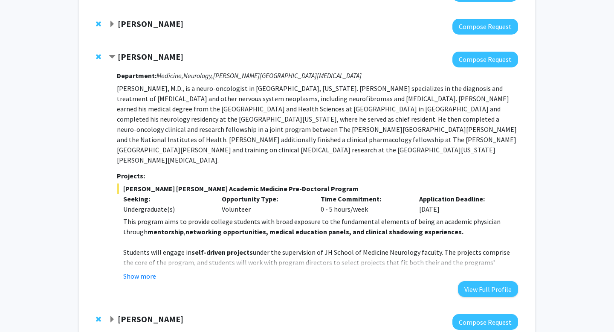
click at [152, 59] on strong "[PERSON_NAME]" at bounding box center [151, 56] width 66 height 11
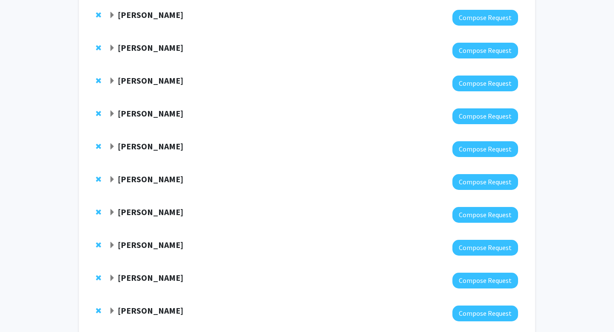
scroll to position [256, 0]
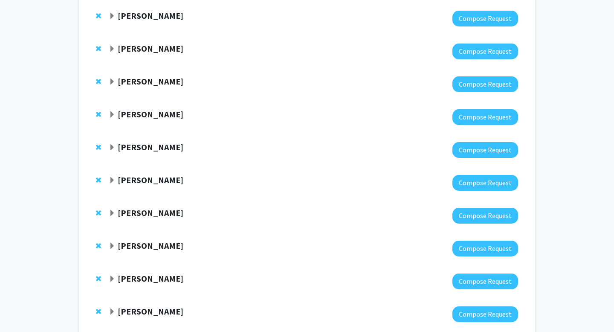
click at [156, 118] on strong "[PERSON_NAME]" at bounding box center [151, 114] width 66 height 11
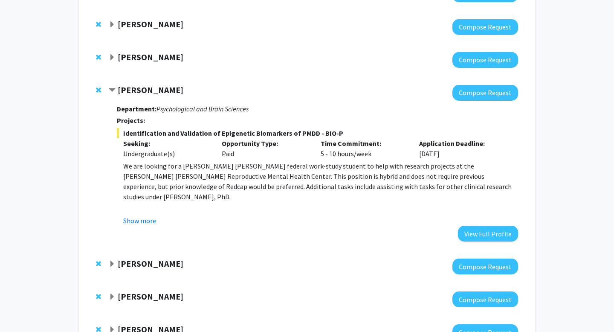
scroll to position [286, 0]
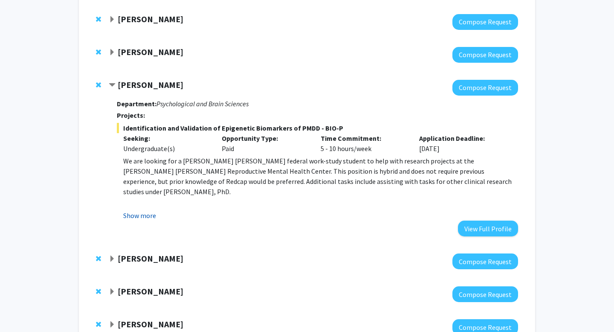
click at [147, 212] on button "Show more" at bounding box center [139, 215] width 33 height 10
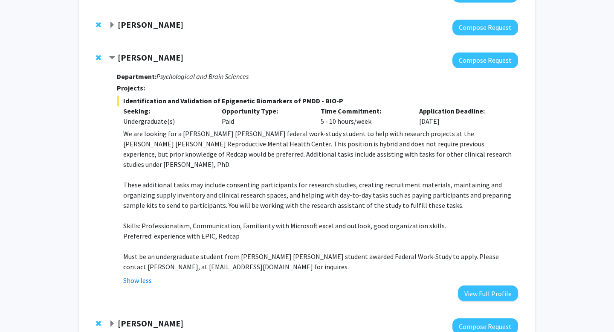
scroll to position [313, 0]
click at [446, 111] on p "Application Deadline:" at bounding box center [462, 110] width 86 height 10
click at [148, 54] on strong "[PERSON_NAME]" at bounding box center [151, 57] width 66 height 11
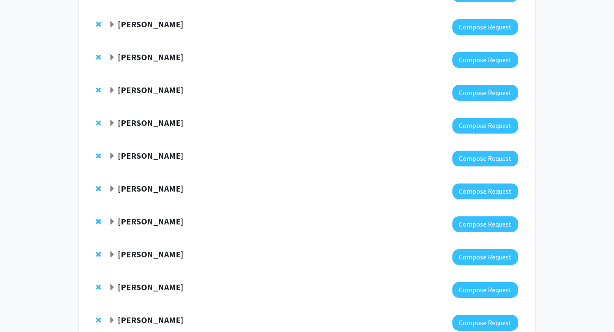
click at [160, 73] on div "[PERSON_NAME] Compose Request" at bounding box center [306, 59] width 439 height 33
click at [160, 59] on strong "[PERSON_NAME]" at bounding box center [151, 57] width 66 height 11
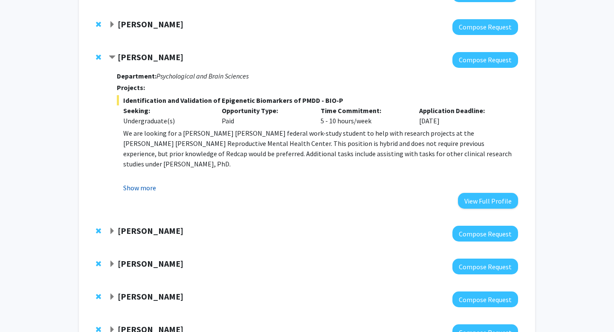
click at [150, 189] on button "Show more" at bounding box center [139, 187] width 33 height 10
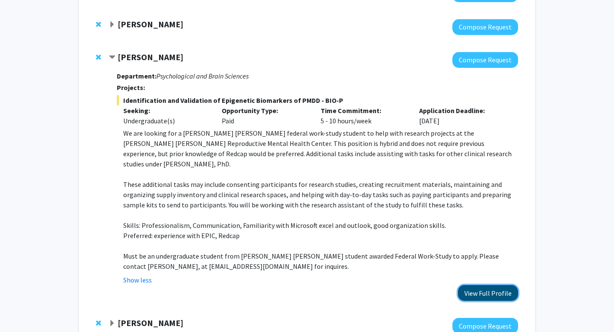
click at [482, 285] on button "View Full Profile" at bounding box center [488, 293] width 60 height 16
click at [123, 58] on strong "[PERSON_NAME]" at bounding box center [151, 57] width 66 height 11
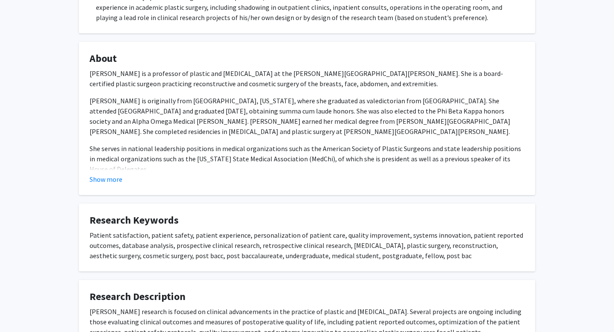
scroll to position [303, 0]
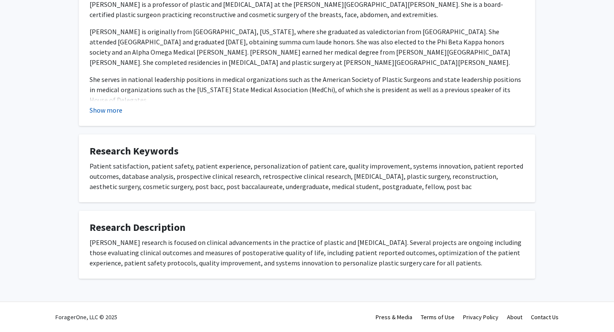
click at [107, 109] on button "Show more" at bounding box center [106, 110] width 33 height 10
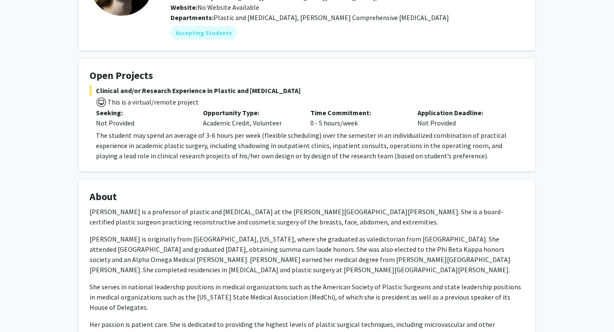
scroll to position [0, 0]
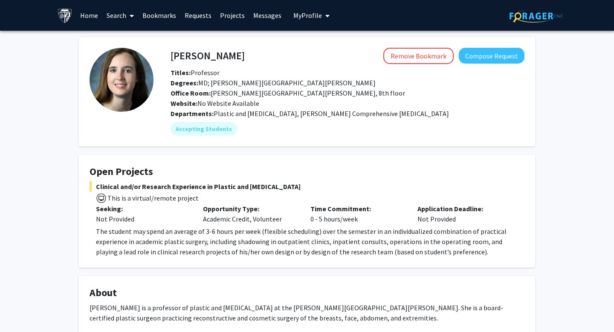
click at [198, 53] on h4 "[PERSON_NAME]" at bounding box center [208, 56] width 74 height 16
copy h4 "[PERSON_NAME]"
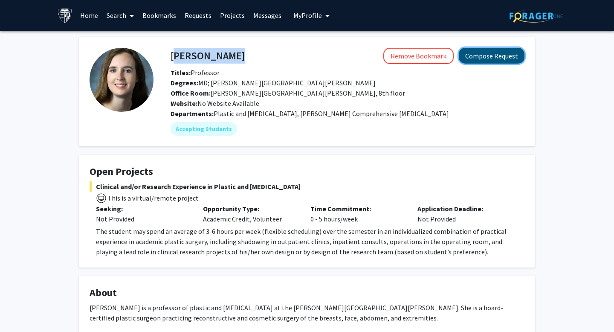
click at [487, 54] on button "Compose Request" at bounding box center [492, 56] width 66 height 16
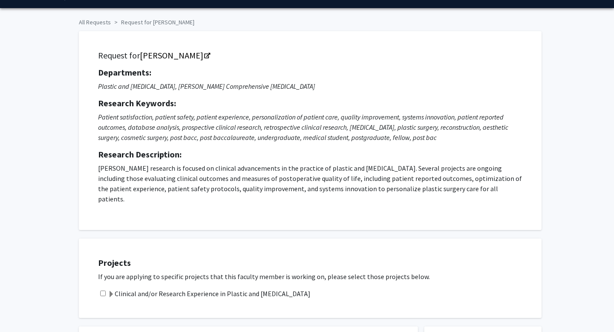
scroll to position [40, 0]
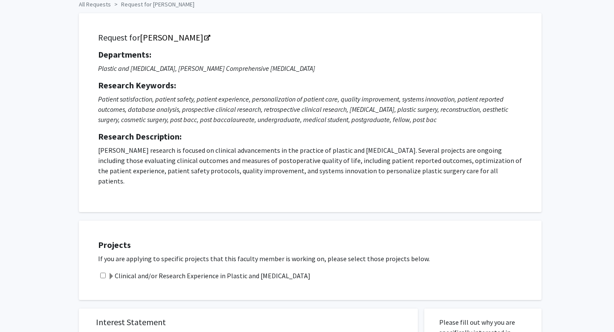
click at [125, 270] on label "Clinical and/or Research Experience in Plastic and Reconstructive Surgery" at bounding box center [209, 275] width 202 height 10
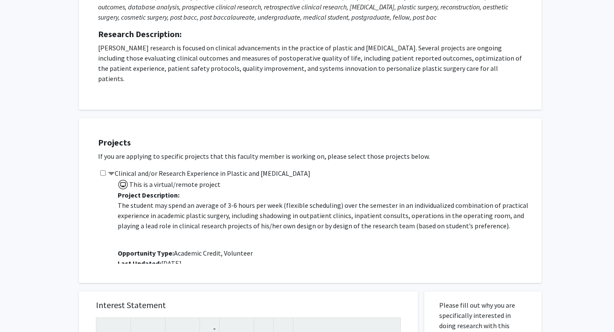
scroll to position [0, 0]
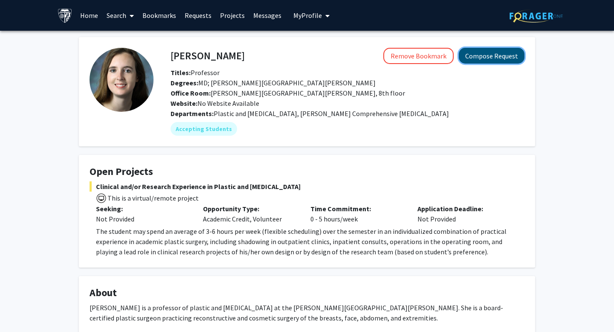
click at [513, 51] on button "Compose Request" at bounding box center [492, 56] width 66 height 16
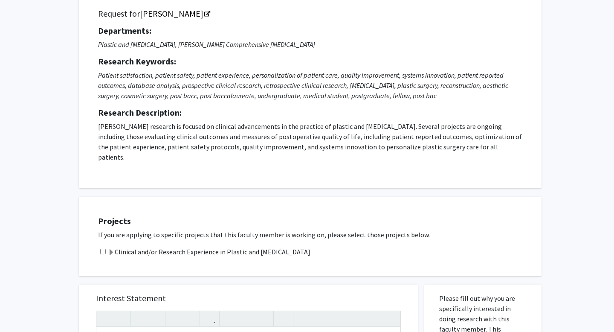
scroll to position [179, 0]
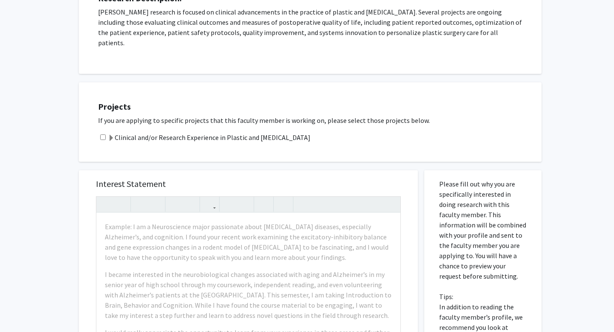
click at [113, 135] on span at bounding box center [111, 138] width 7 height 7
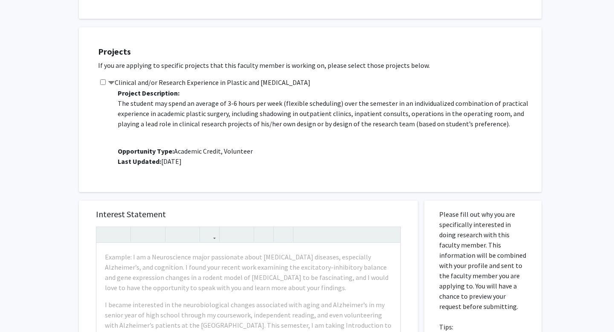
scroll to position [254, 0]
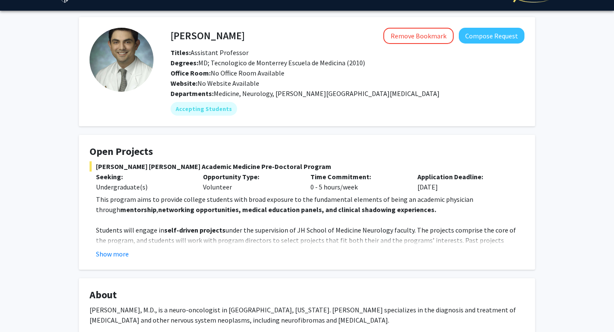
scroll to position [28, 0]
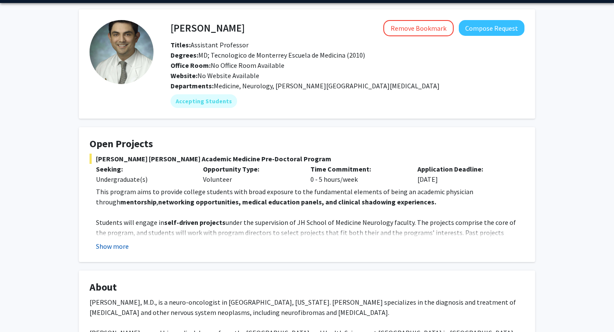
click at [121, 243] on button "Show more" at bounding box center [112, 246] width 33 height 10
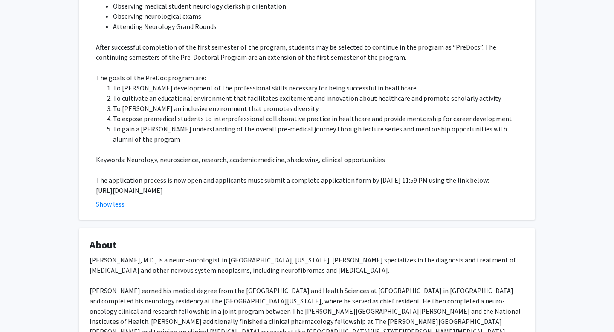
scroll to position [383, 0]
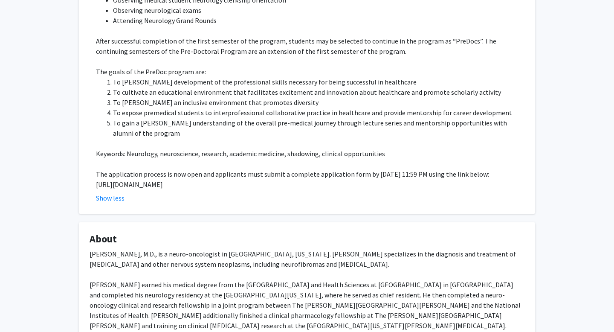
click at [278, 179] on p "[URL][DOMAIN_NAME]" at bounding box center [310, 184] width 428 height 10
copy p "[URL][DOMAIN_NAME]"
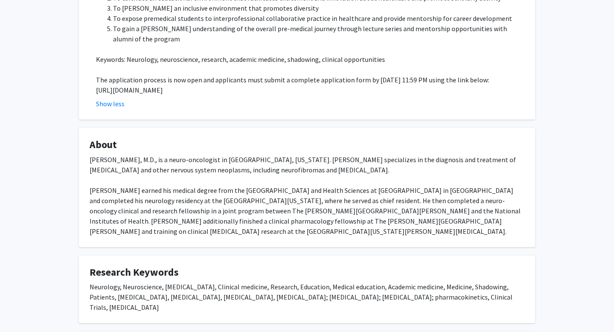
click at [277, 178] on div "[PERSON_NAME], M.D., is a neuro-oncologist in [GEOGRAPHIC_DATA], [US_STATE]. [P…" at bounding box center [307, 195] width 435 height 82
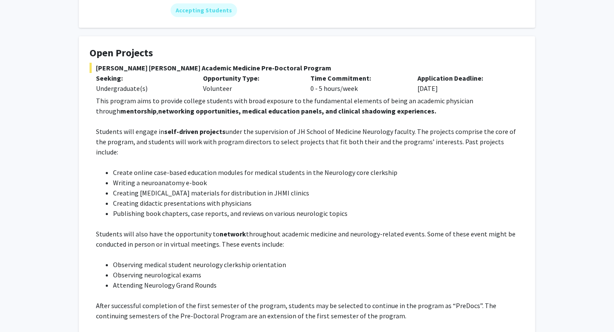
scroll to position [0, 0]
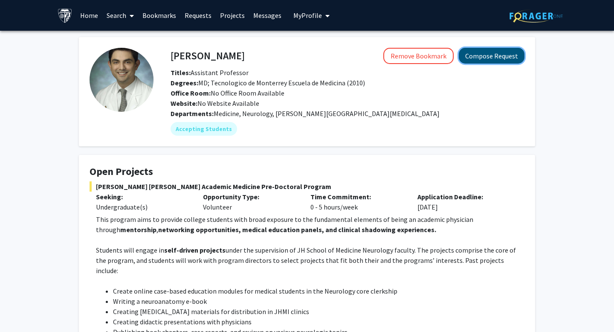
click at [495, 58] on button "Compose Request" at bounding box center [492, 56] width 66 height 16
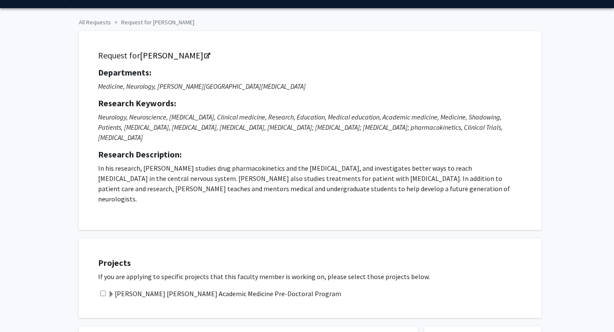
scroll to position [62, 0]
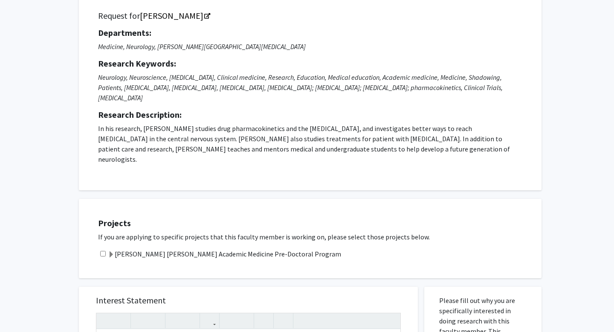
click at [133, 249] on label "[PERSON_NAME] [PERSON_NAME] Academic Medicine Pre-Doctoral Program" at bounding box center [224, 254] width 233 height 10
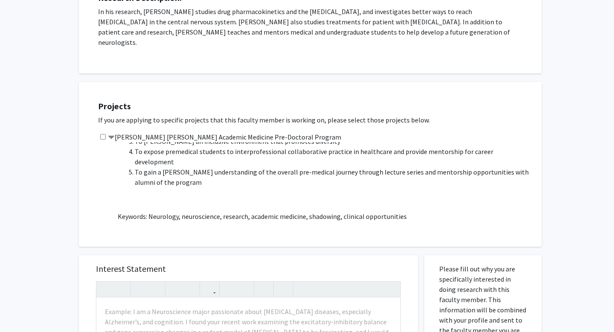
scroll to position [460, 0]
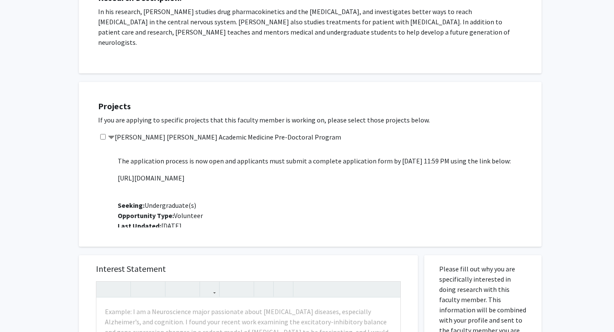
drag, startPoint x: 158, startPoint y: 184, endPoint x: 264, endPoint y: 181, distance: 106.6
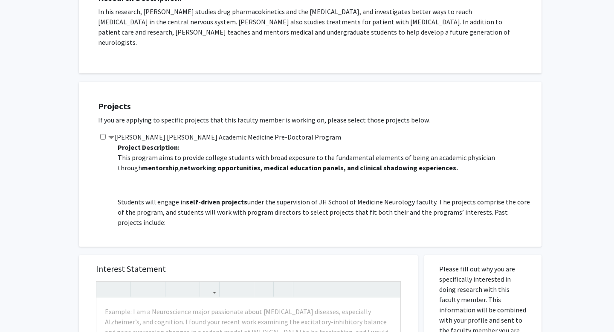
scroll to position [179, 0]
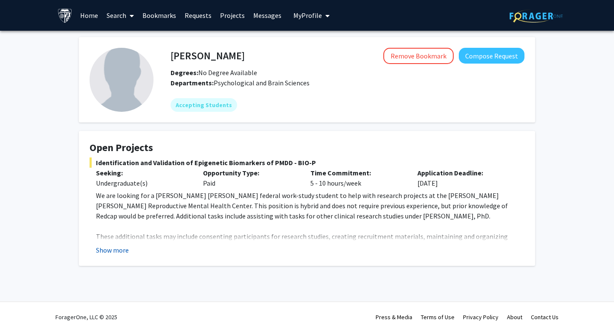
click at [117, 252] on button "Show more" at bounding box center [112, 250] width 33 height 10
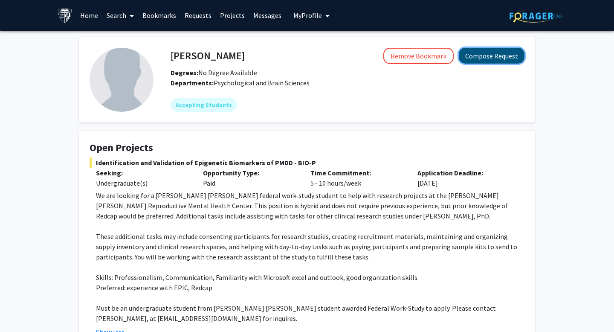
click at [498, 51] on button "Compose Request" at bounding box center [492, 56] width 66 height 16
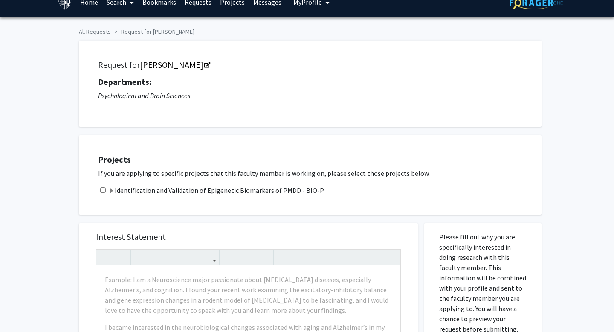
scroll to position [22, 0]
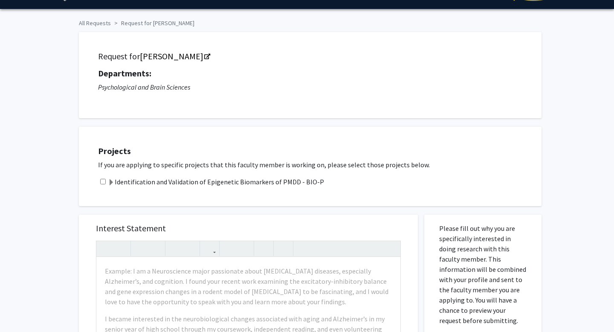
click at [271, 182] on label "Identification and Validation of Epigenetic Biomarkers of PMDD - BIO-P" at bounding box center [216, 181] width 216 height 10
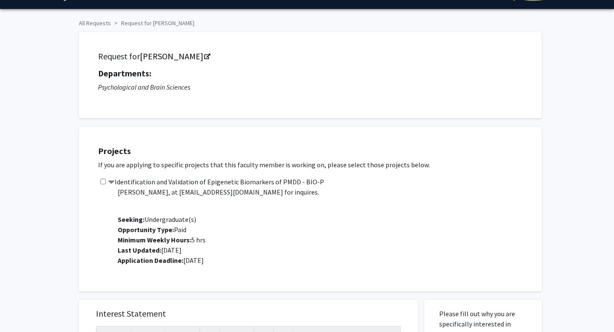
scroll to position [0, 0]
